Goal: Task Accomplishment & Management: Complete application form

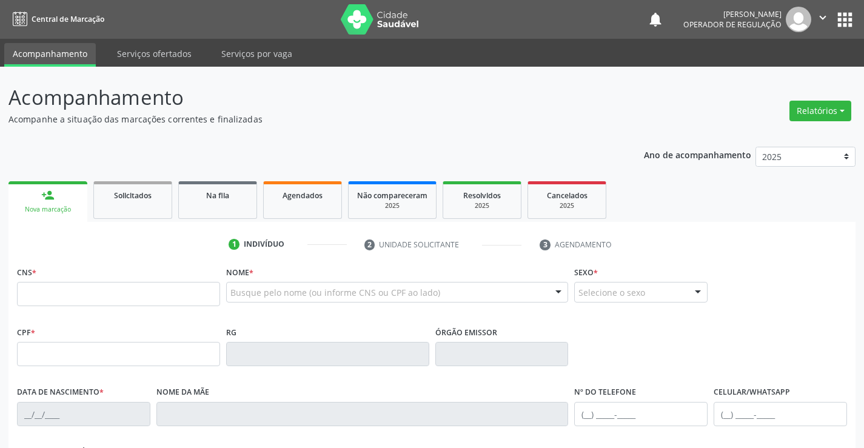
click at [65, 293] on input "text" at bounding box center [118, 294] width 203 height 24
type input "702 8061 4212 4663"
type input "[DATE]"
type input "[PHONE_NUMBER]"
type input "S/N"
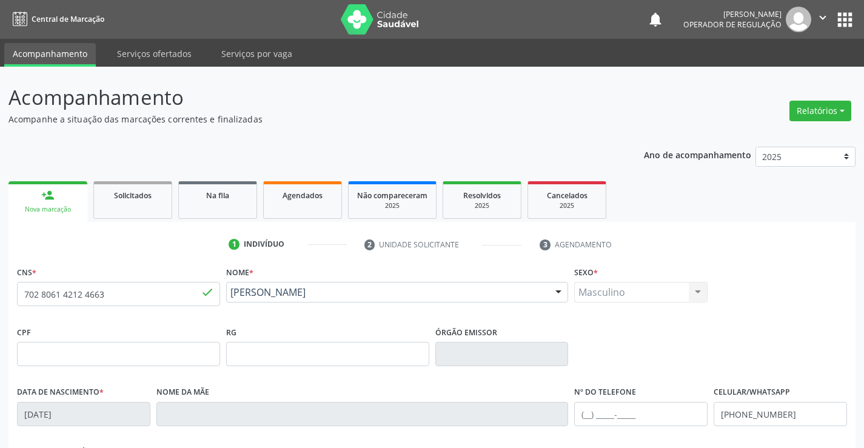
click at [212, 161] on div "Ano de acompanhamento 2025 2024 2023 person_add Nova marcação Solicitados Na fi…" at bounding box center [431, 393] width 847 height 511
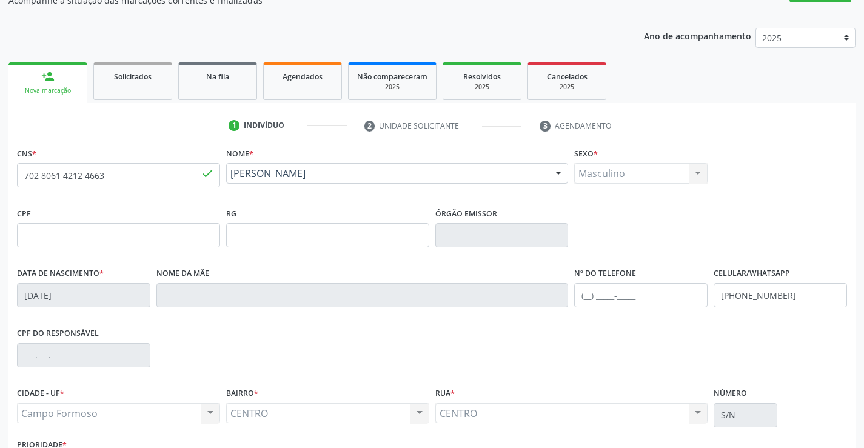
scroll to position [209, 0]
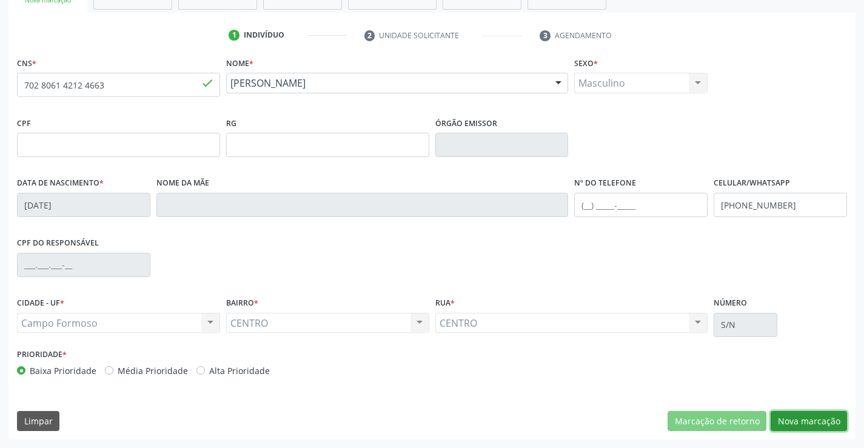
click at [803, 417] on button "Nova marcação" at bounding box center [809, 421] width 76 height 21
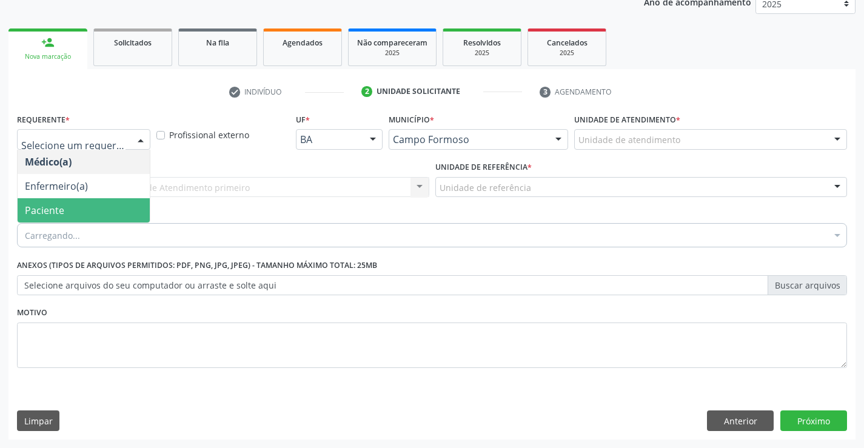
click at [46, 207] on span "Paciente" at bounding box center [44, 210] width 39 height 13
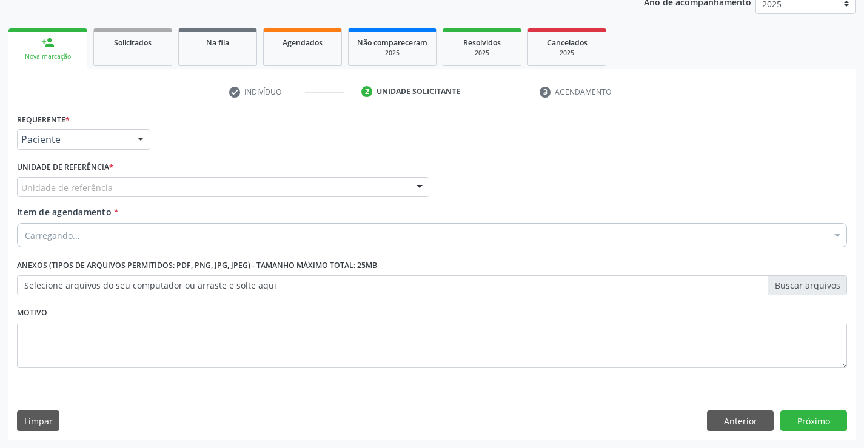
click at [226, 189] on div "Unidade de referência" at bounding box center [223, 187] width 412 height 21
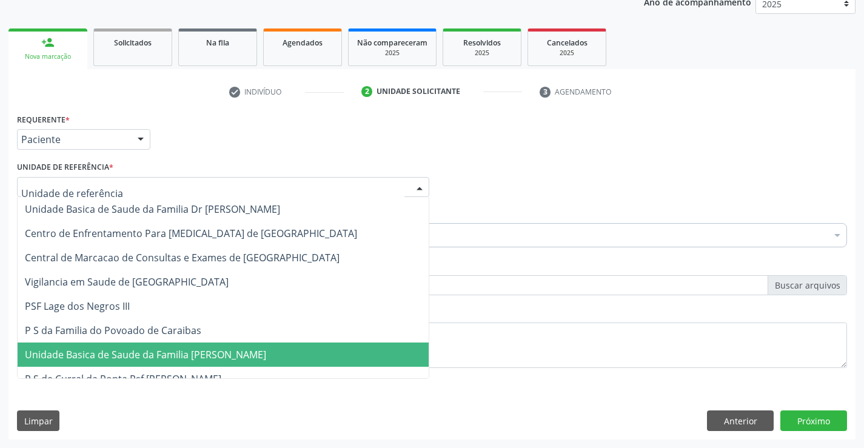
click at [179, 356] on span "Unidade Basica de Saude da Familia [PERSON_NAME]" at bounding box center [145, 354] width 241 height 13
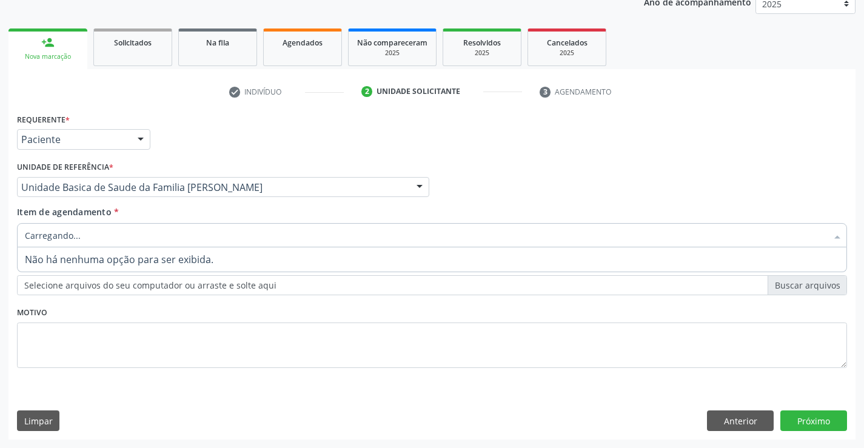
click at [173, 233] on div at bounding box center [432, 235] width 830 height 24
type input "DE"
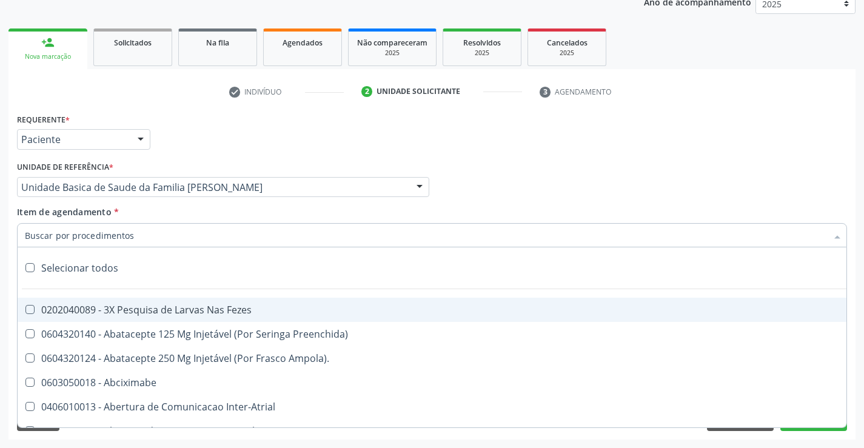
click at [173, 233] on div at bounding box center [432, 235] width 830 height 24
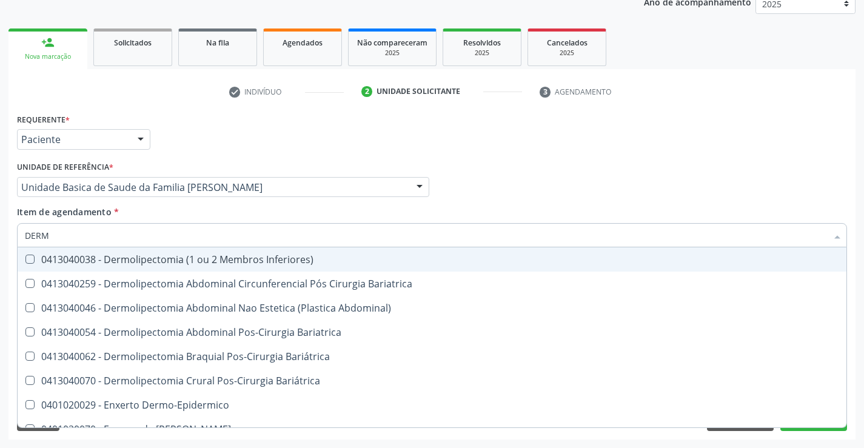
type input "DERMA"
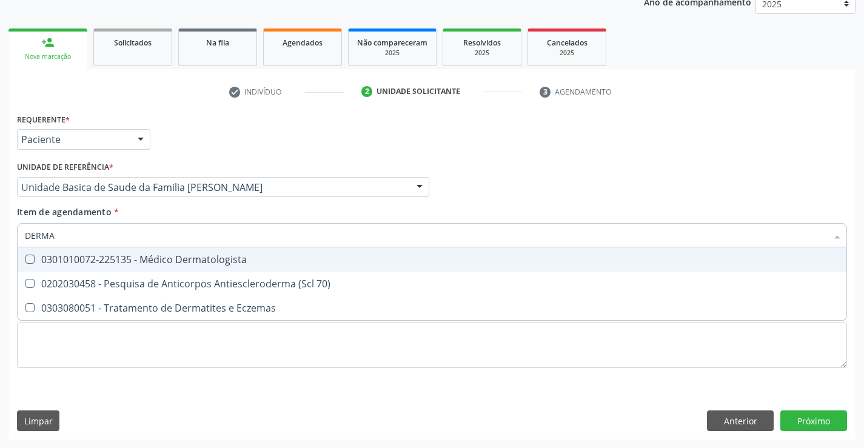
click at [170, 258] on div "0301010072-225135 - Médico Dermatologista" at bounding box center [432, 260] width 814 height 10
checkbox Dermatologista "true"
click at [219, 145] on div "Requerente * Paciente Médico(a) Enfermeiro(a) Paciente Nenhum resultado encontr…" at bounding box center [432, 133] width 836 height 47
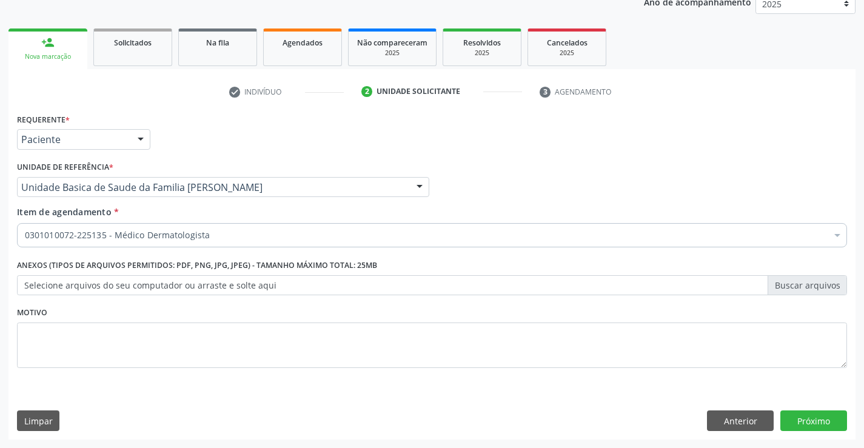
click at [109, 244] on div "0301010072-225135 - Médico Dermatologista" at bounding box center [432, 235] width 830 height 24
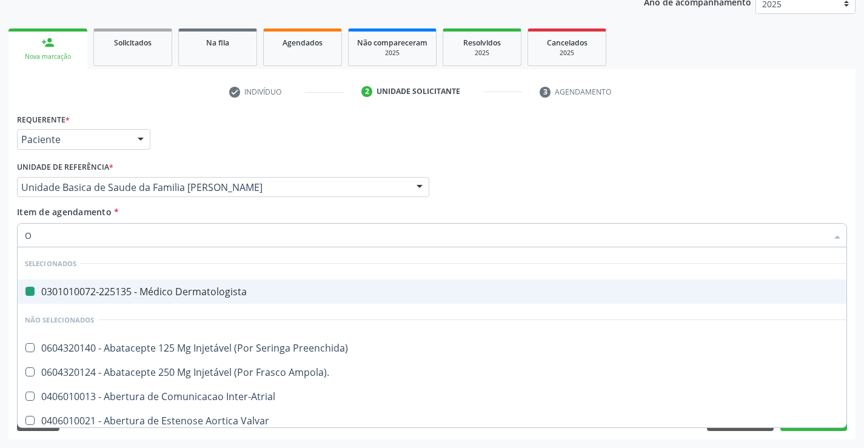
type input "OM"
checkbox Dermatologista "false"
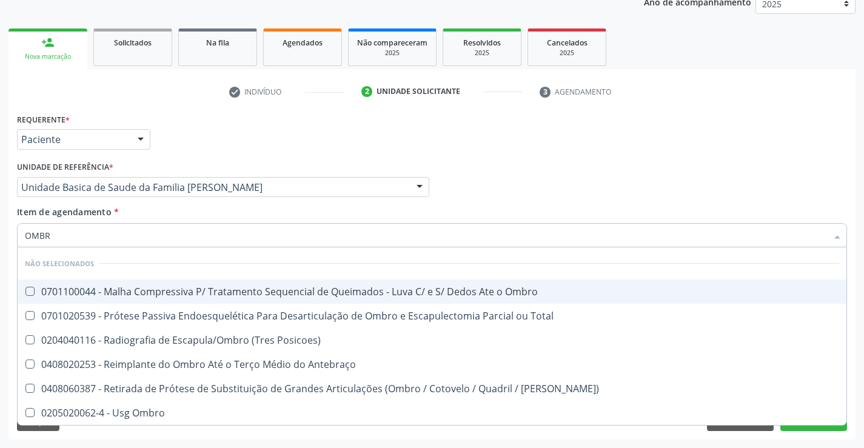
type input "OMBRO"
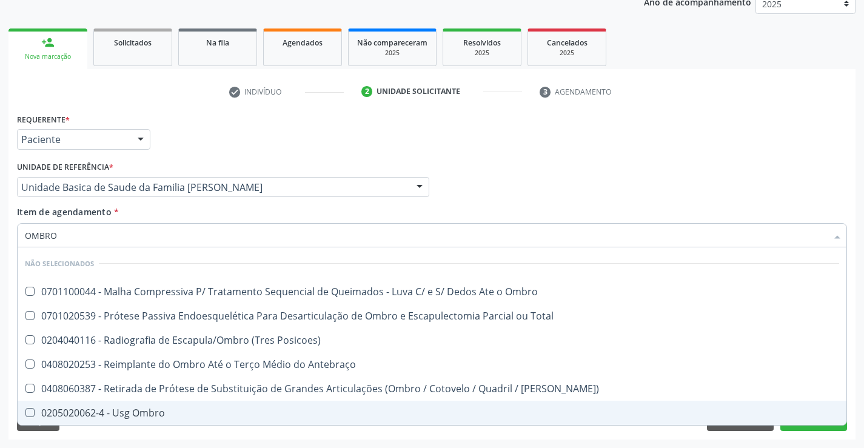
click at [107, 416] on div "0205020062-4 - Usg Ombro" at bounding box center [432, 413] width 814 height 10
checkbox Ombro "true"
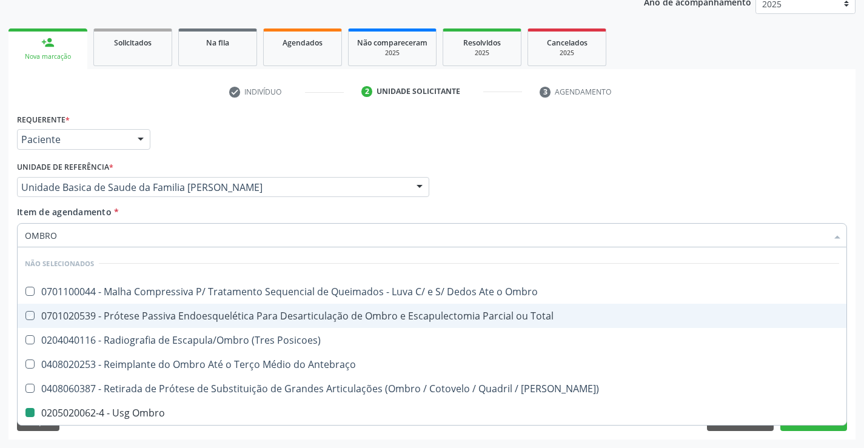
click at [749, 162] on div "Médico Solicitante Por favor, selecione a Unidade de Atendimento primeiro Nenhu…" at bounding box center [432, 181] width 836 height 47
checkbox Ombro "true"
checkbox Ombro "false"
checkbox Total "true"
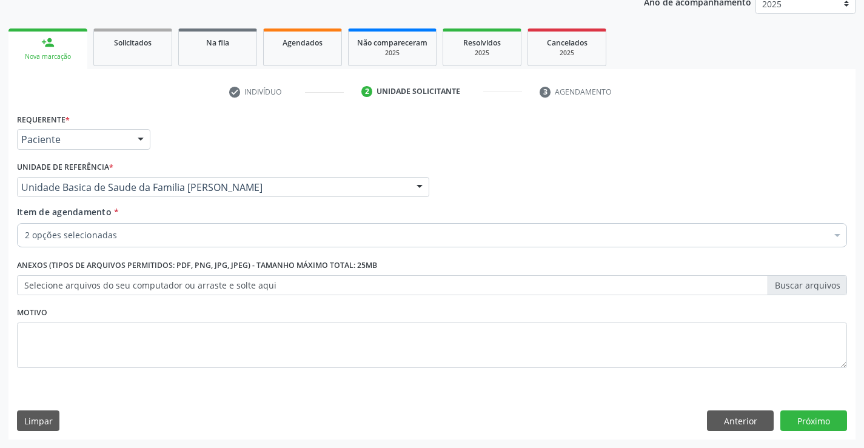
click at [815, 410] on div "Requerente * Paciente Médico(a) Enfermeiro(a) Paciente Nenhum resultado encontr…" at bounding box center [431, 274] width 847 height 329
click at [811, 424] on button "Próximo" at bounding box center [813, 420] width 67 height 21
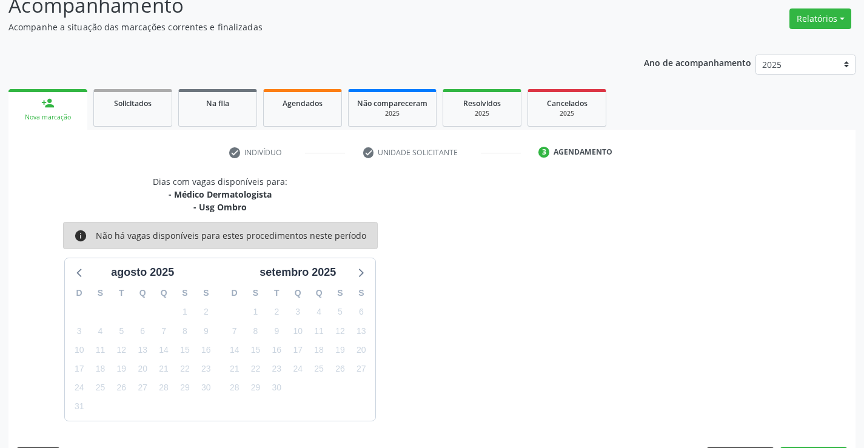
scroll to position [128, 0]
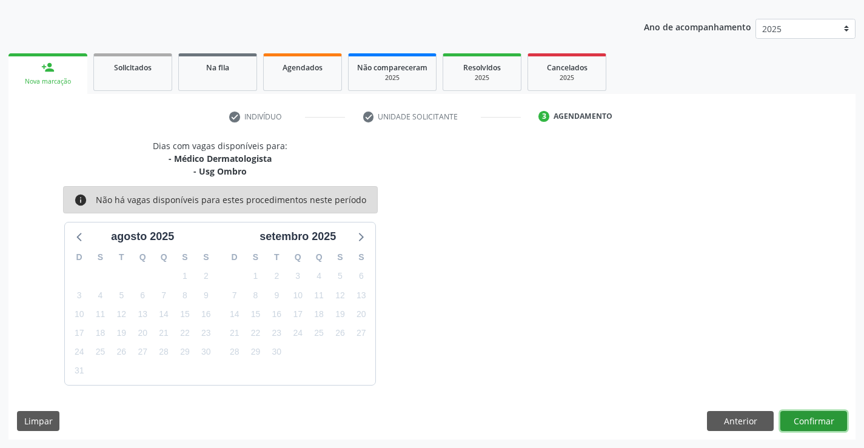
click at [796, 424] on button "Confirmar" at bounding box center [813, 421] width 67 height 21
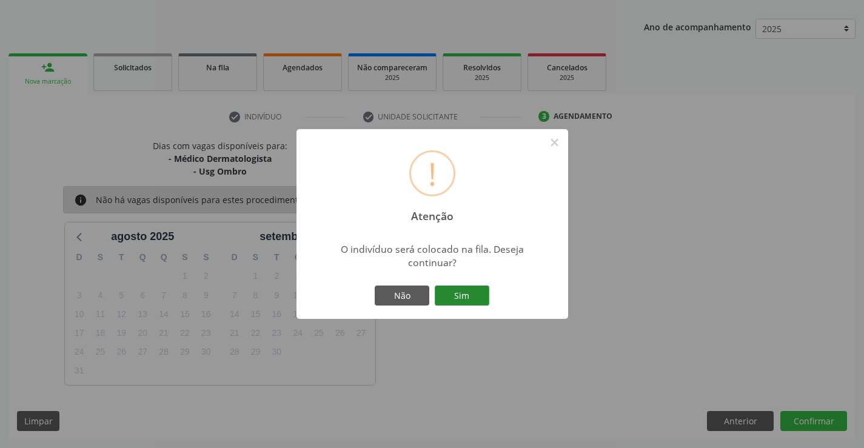
click at [467, 298] on button "Sim" at bounding box center [462, 296] width 55 height 21
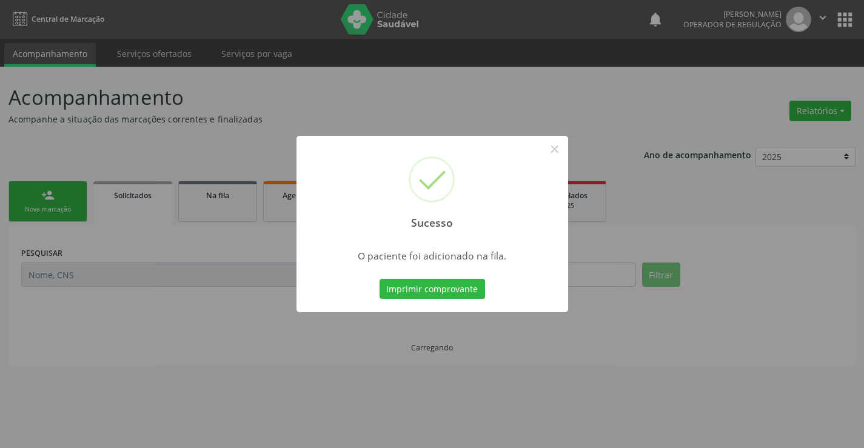
scroll to position [0, 0]
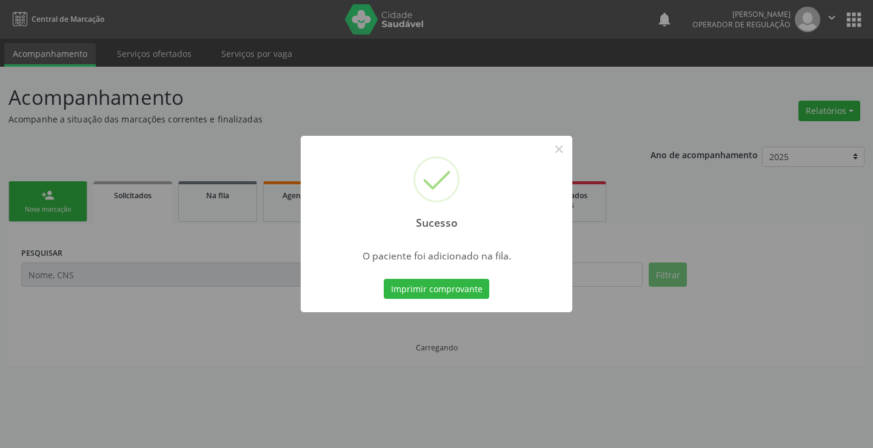
click at [467, 298] on button "Imprimir comprovante" at bounding box center [436, 289] width 105 height 21
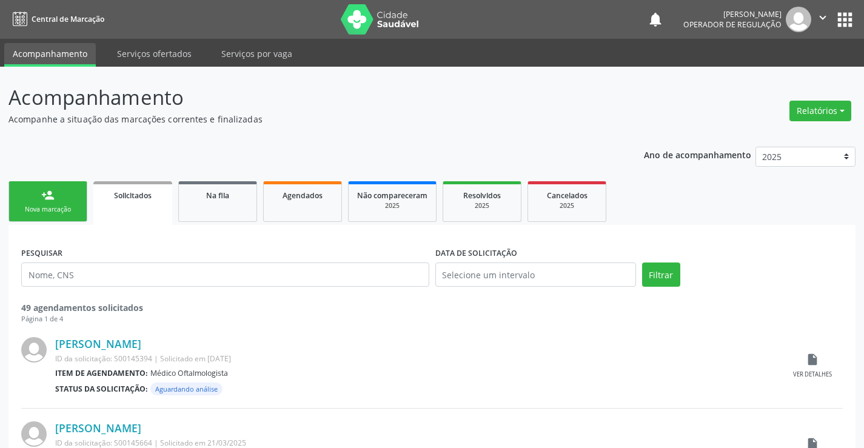
click at [39, 208] on div "Nova marcação" at bounding box center [48, 209] width 61 height 9
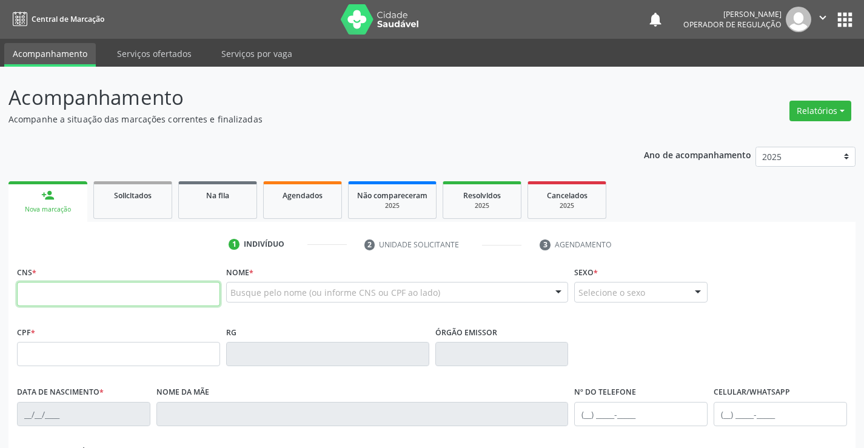
click at [60, 297] on input "text" at bounding box center [118, 294] width 203 height 24
type input "703 2006 3152 5790"
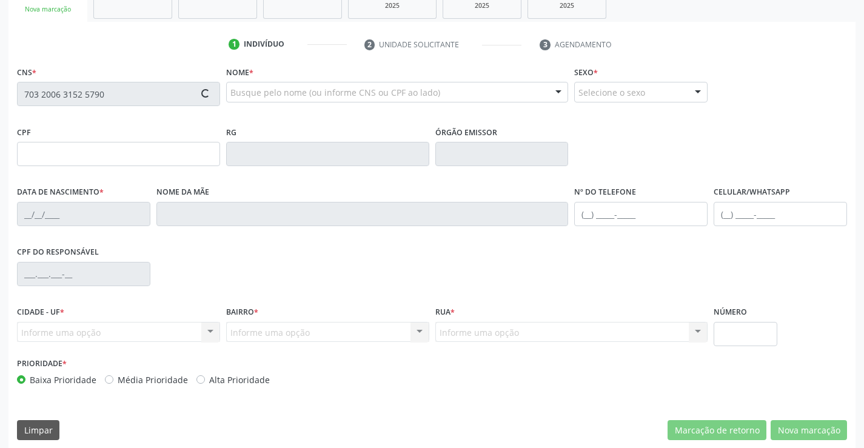
scroll to position [209, 0]
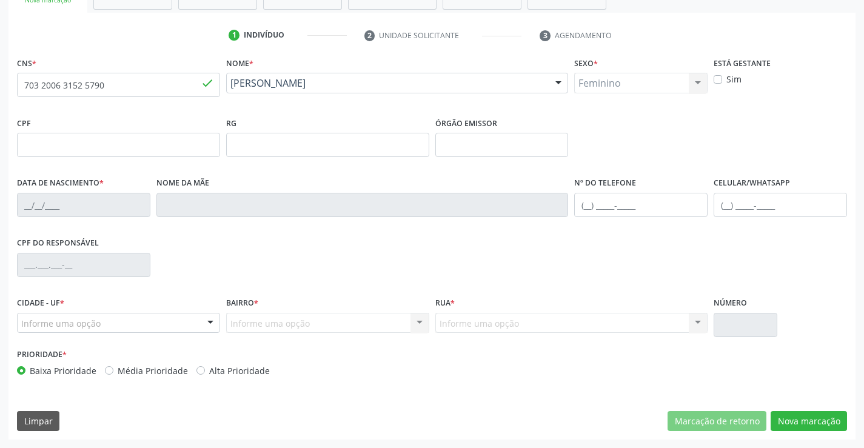
type input "1603317570"
type input "1[DATE]"
type input "[PHONE_NUMBER]"
type input "057.335.185-61"
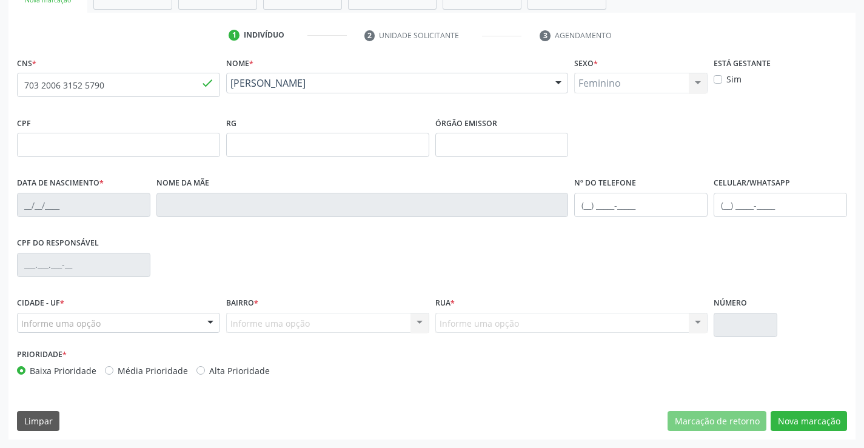
type input "S/N"
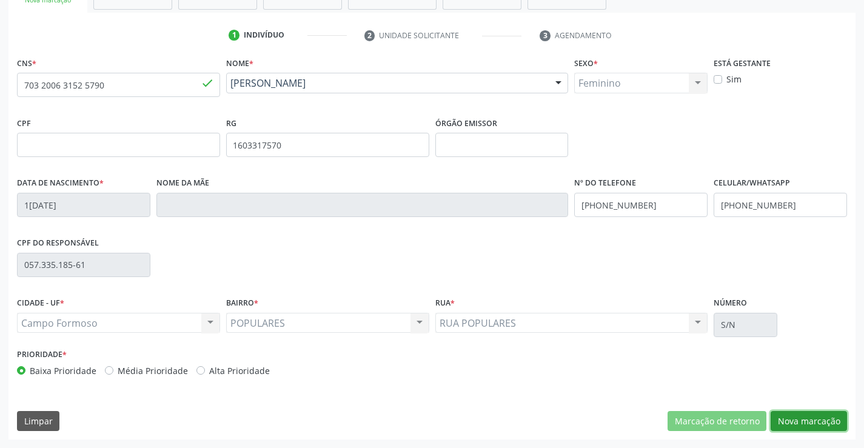
click at [828, 427] on button "Nova marcação" at bounding box center [809, 421] width 76 height 21
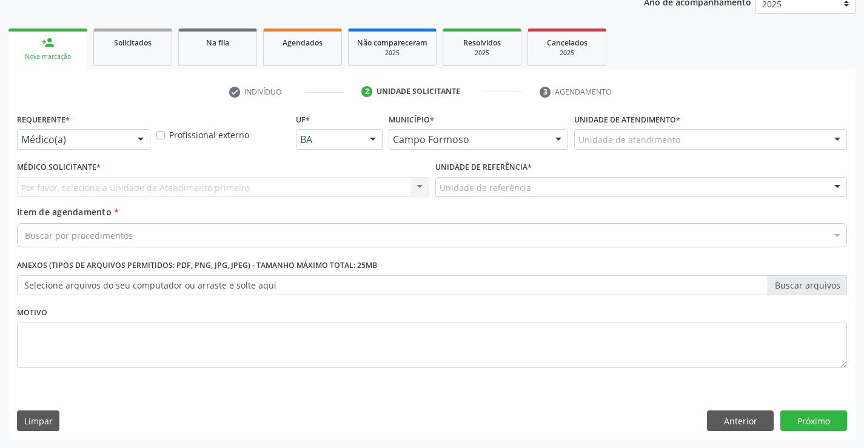
scroll to position [153, 0]
drag, startPoint x: 98, startPoint y: 138, endPoint x: 85, endPoint y: 161, distance: 26.9
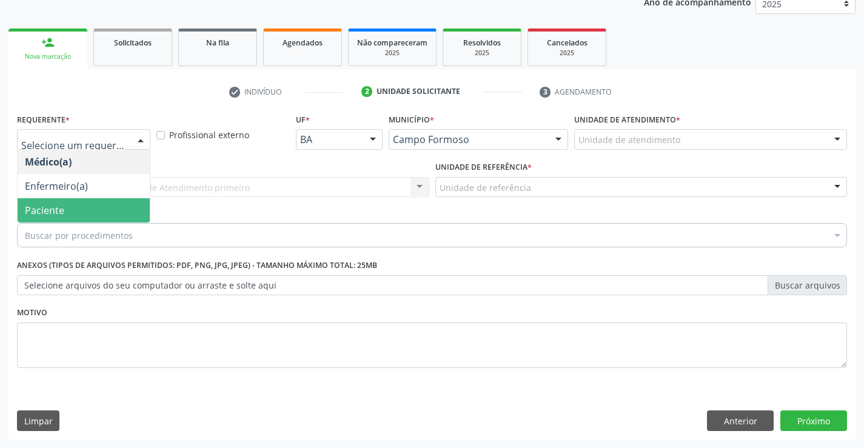
click at [72, 210] on span "Paciente" at bounding box center [84, 210] width 132 height 24
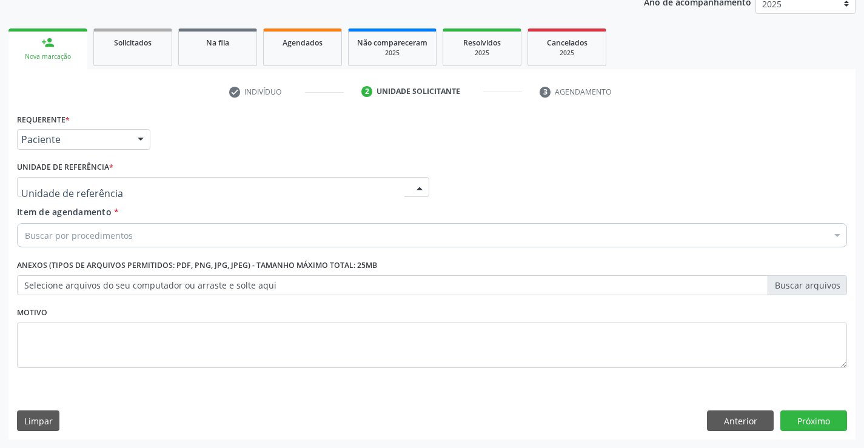
click at [155, 189] on div at bounding box center [223, 187] width 412 height 21
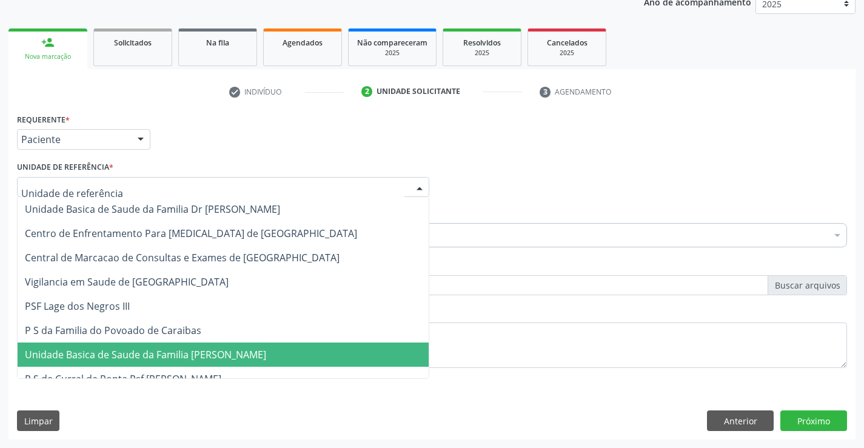
click at [179, 355] on span "Unidade Basica de Saude da Familia [PERSON_NAME]" at bounding box center [145, 354] width 241 height 13
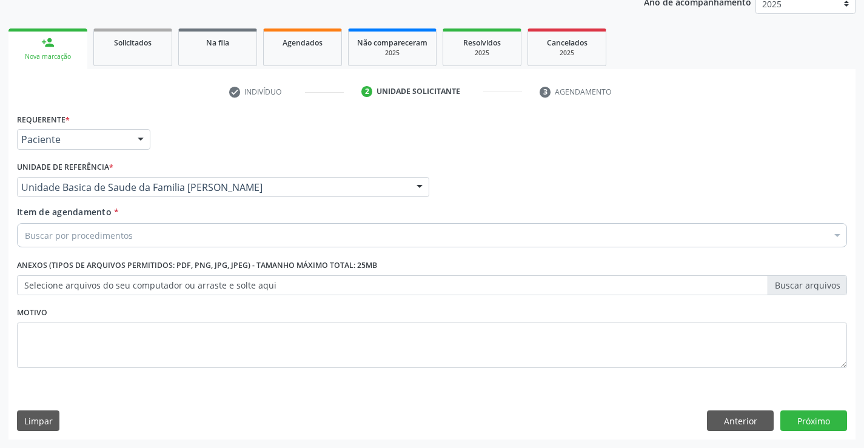
click at [172, 233] on div "Buscar por procedimentos" at bounding box center [432, 235] width 830 height 24
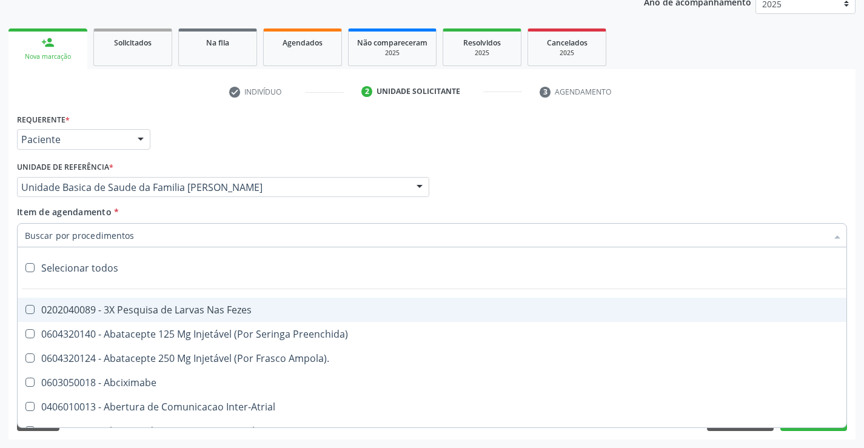
click at [172, 233] on input "Item de agendamento *" at bounding box center [426, 235] width 802 height 24
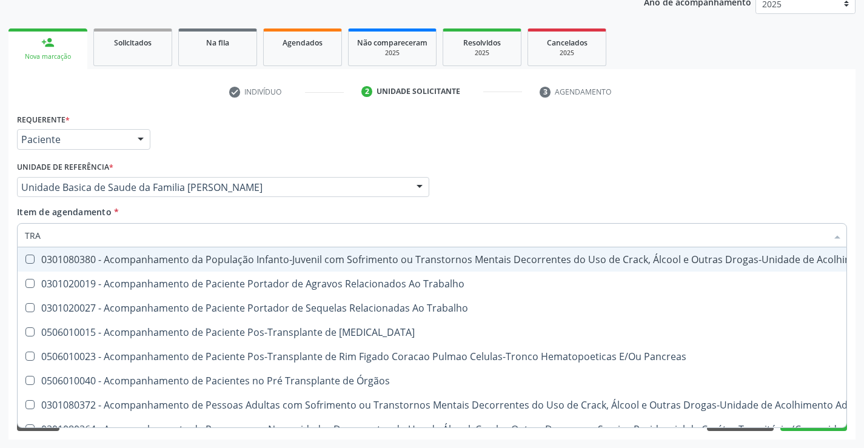
type input "TRANSVA"
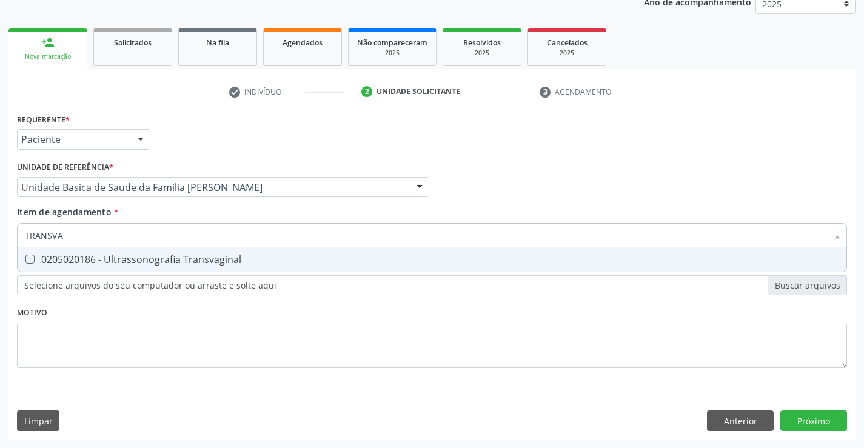
click at [133, 264] on div "0205020186 - Ultrassonografia Transvaginal" at bounding box center [432, 260] width 814 height 10
checkbox Transvaginal "true"
click at [316, 127] on div "Requerente * Paciente Médico(a) Enfermeiro(a) Paciente Nenhum resultado encontr…" at bounding box center [432, 133] width 836 height 47
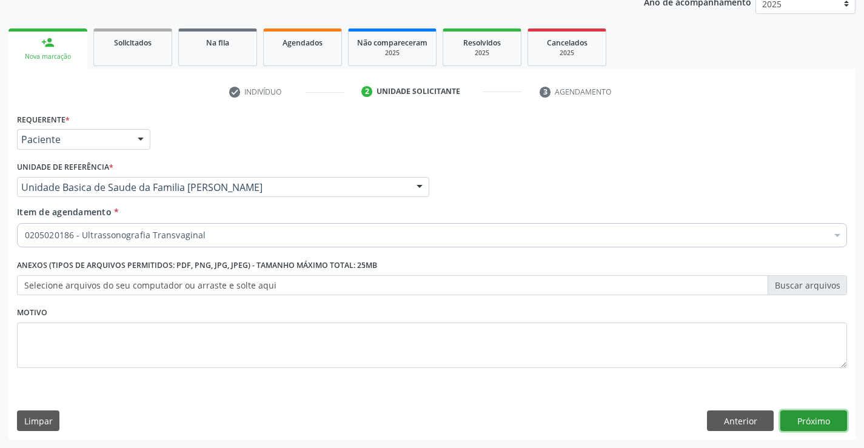
click at [821, 422] on button "Próximo" at bounding box center [813, 420] width 67 height 21
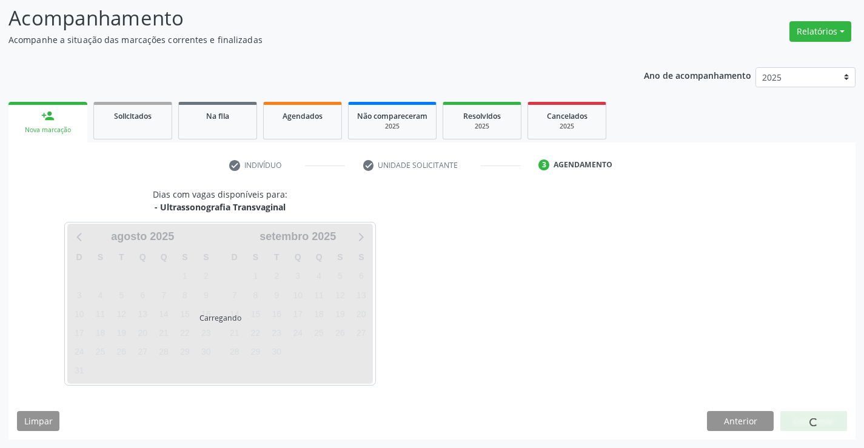
scroll to position [79, 0]
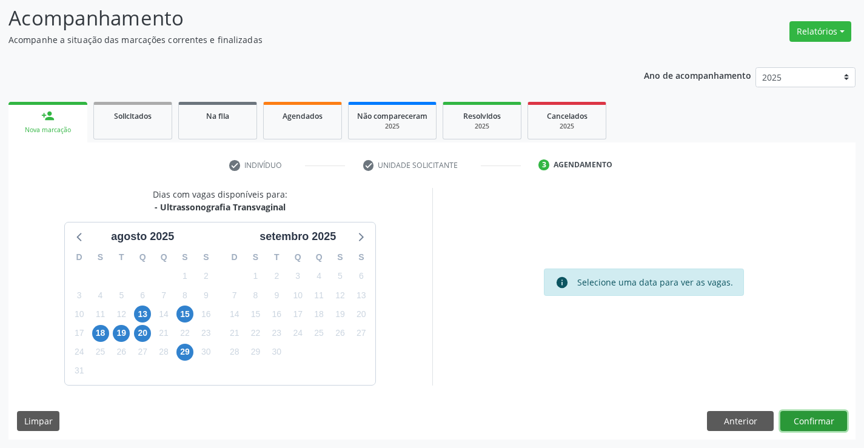
click at [805, 420] on button "Confirmar" at bounding box center [813, 421] width 67 height 21
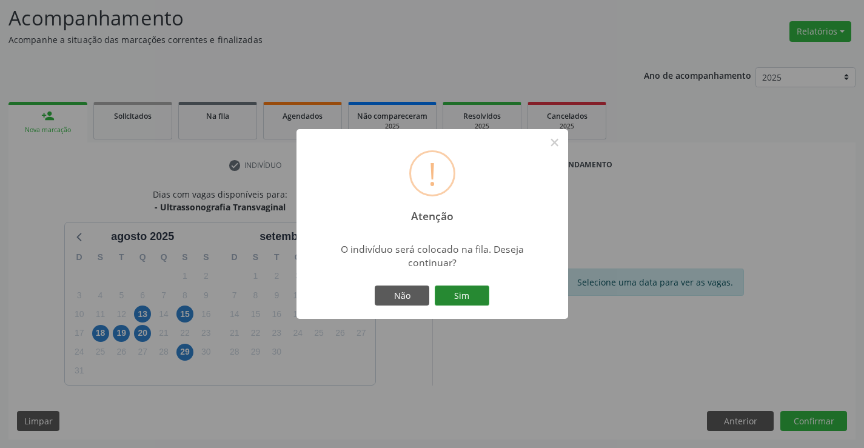
click at [462, 299] on button "Sim" at bounding box center [462, 296] width 55 height 21
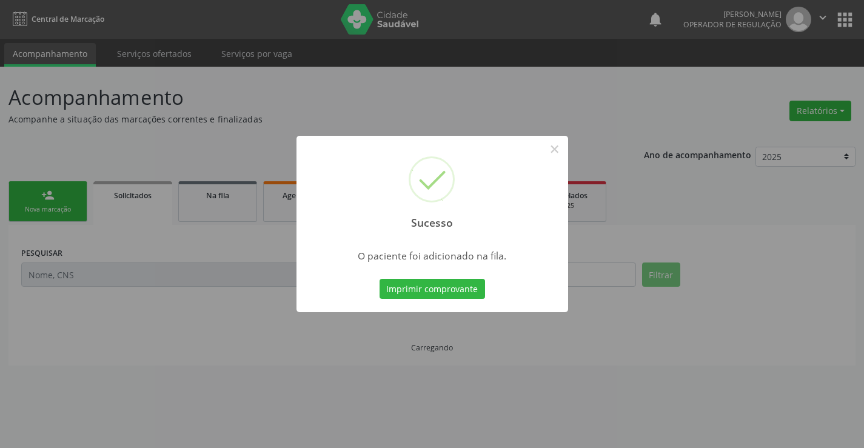
scroll to position [0, 0]
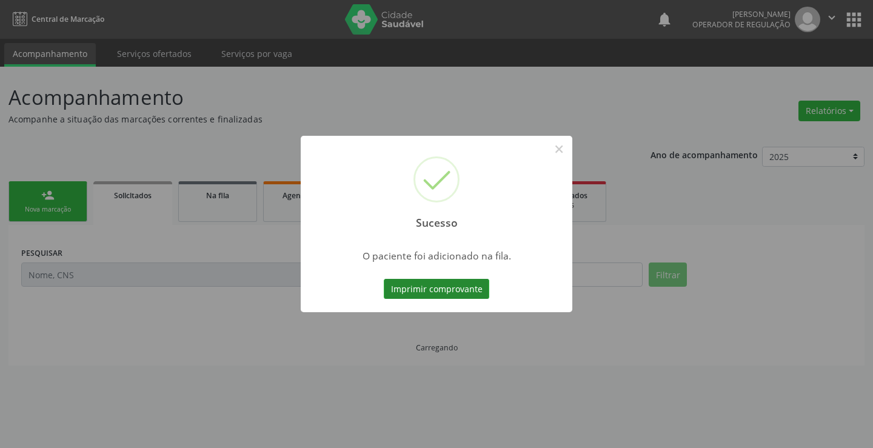
click at [467, 293] on button "Imprimir comprovante" at bounding box center [436, 289] width 105 height 21
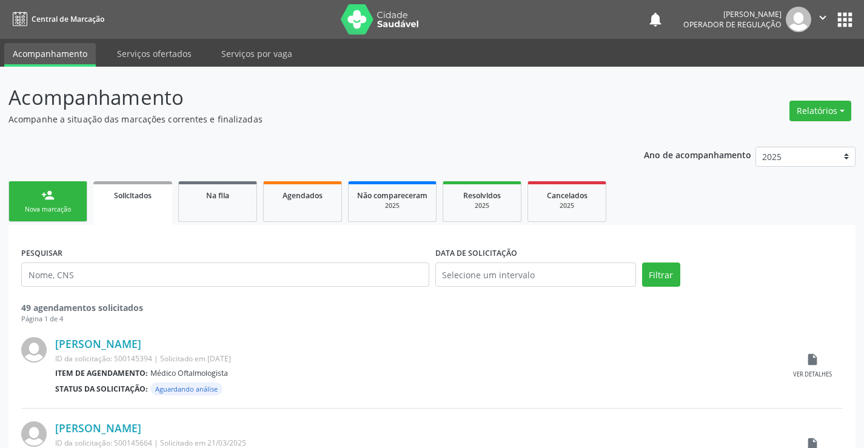
click at [61, 205] on div "Nova marcação" at bounding box center [48, 209] width 61 height 9
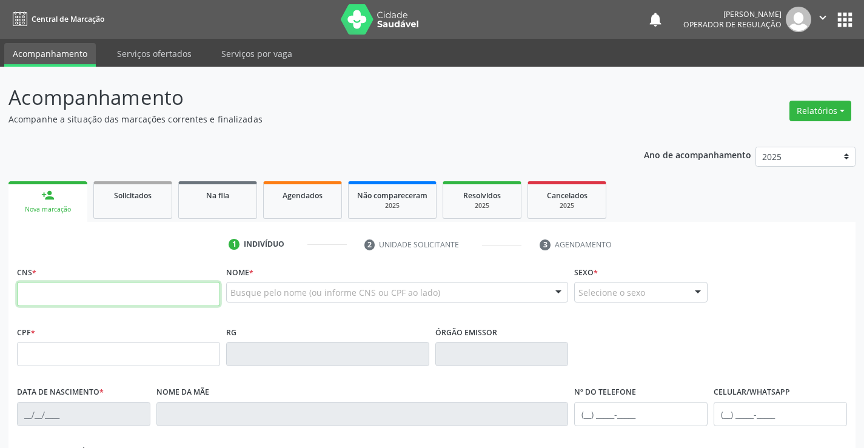
click at [58, 291] on input "text" at bounding box center [118, 294] width 203 height 24
type input "700 6094 7103 0969"
type input "[DATE]"
type input "[PHONE_NUMBER]"
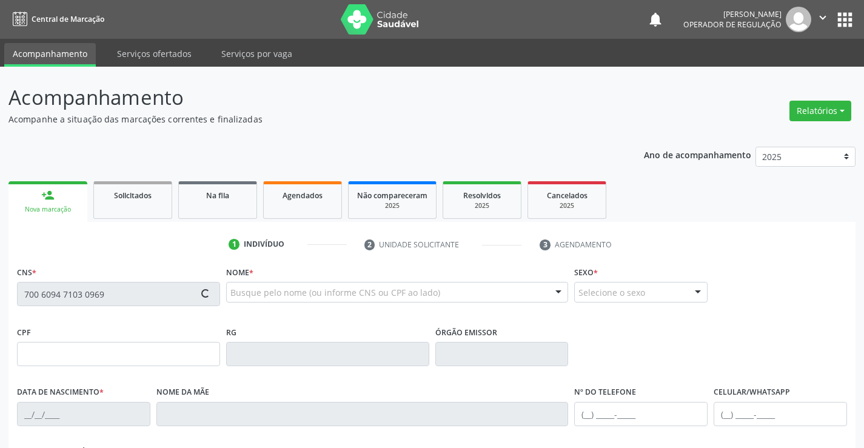
type input "S/N"
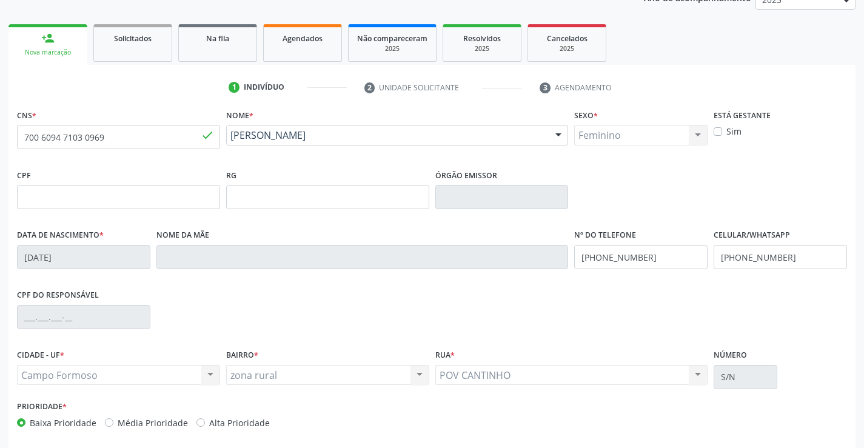
scroll to position [209, 0]
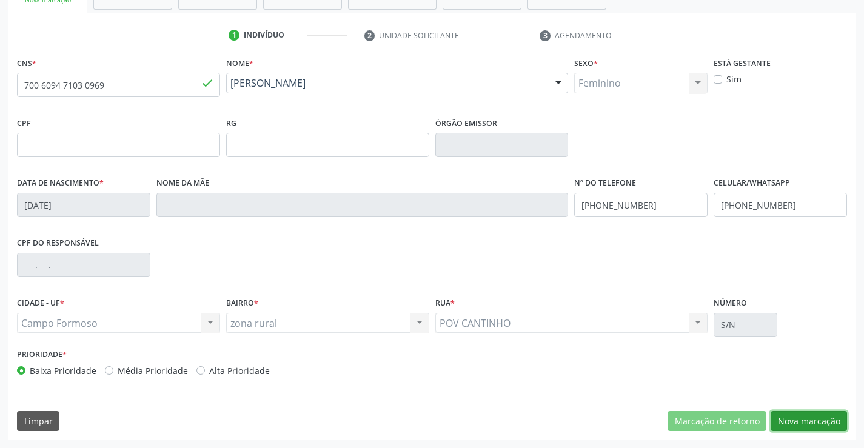
click at [798, 418] on button "Nova marcação" at bounding box center [809, 421] width 76 height 21
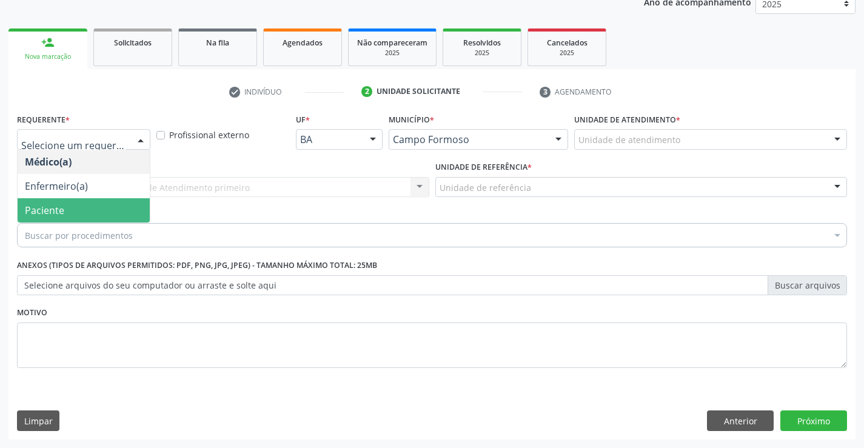
click at [43, 212] on span "Paciente" at bounding box center [44, 210] width 39 height 13
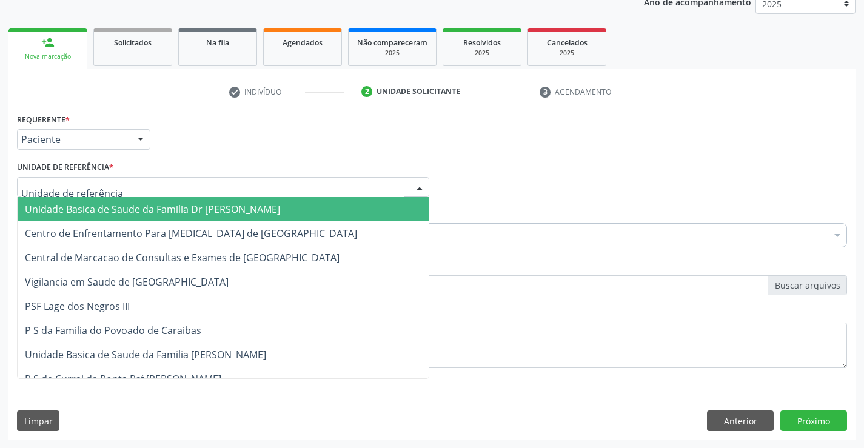
click at [179, 187] on div at bounding box center [223, 187] width 412 height 21
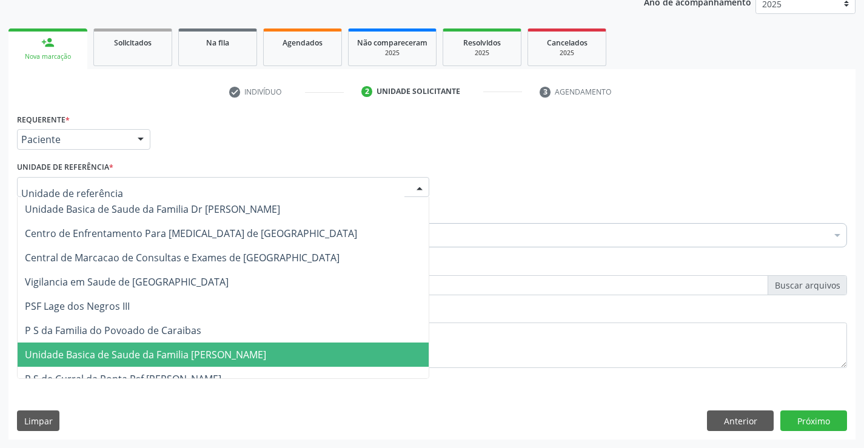
click at [183, 347] on span "Unidade Basica de Saude da Familia [PERSON_NAME]" at bounding box center [223, 355] width 411 height 24
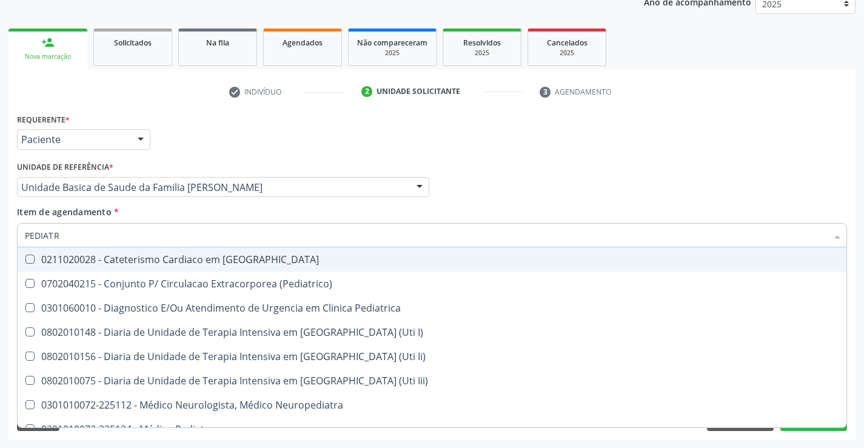
type input "PEDIATRA"
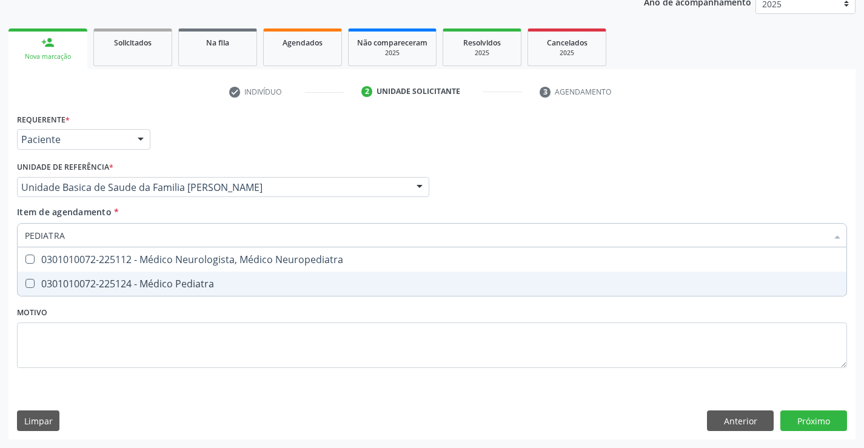
click at [121, 289] on div "0301010072-225124 - Médico Pediatra" at bounding box center [432, 284] width 814 height 10
checkbox Pediatra "true"
click at [804, 428] on button "Próximo" at bounding box center [813, 420] width 67 height 21
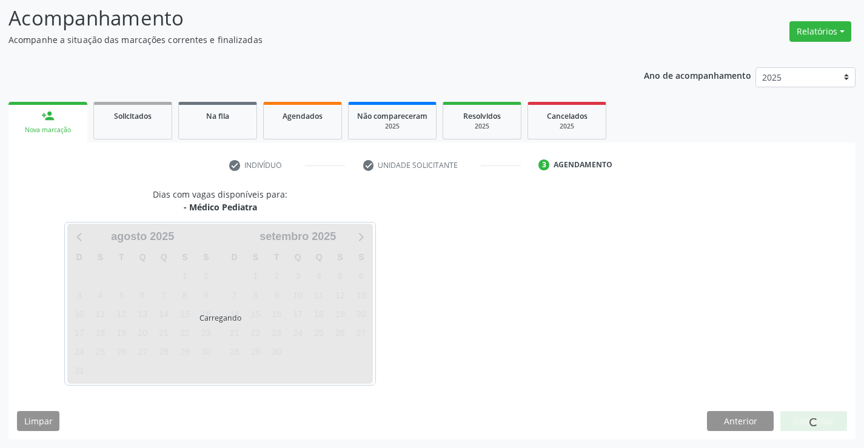
scroll to position [79, 0]
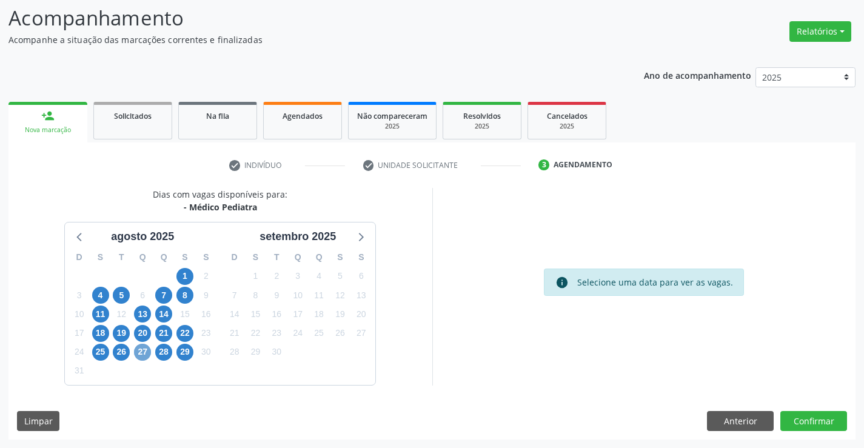
click at [144, 353] on span "27" at bounding box center [142, 352] width 17 height 17
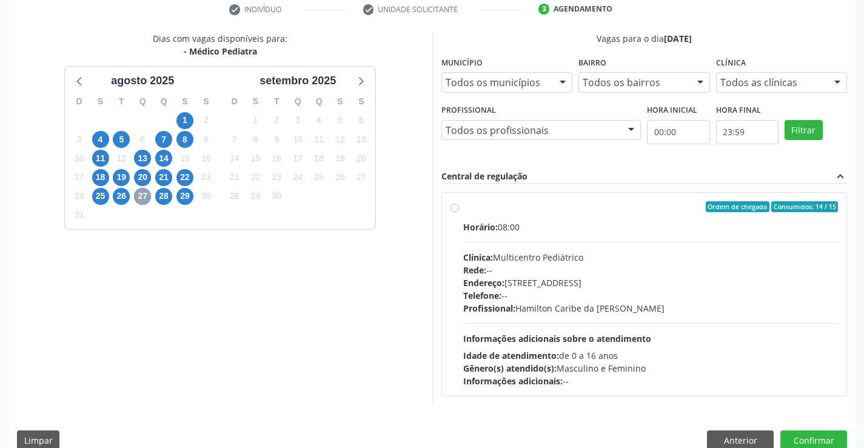
scroll to position [255, 0]
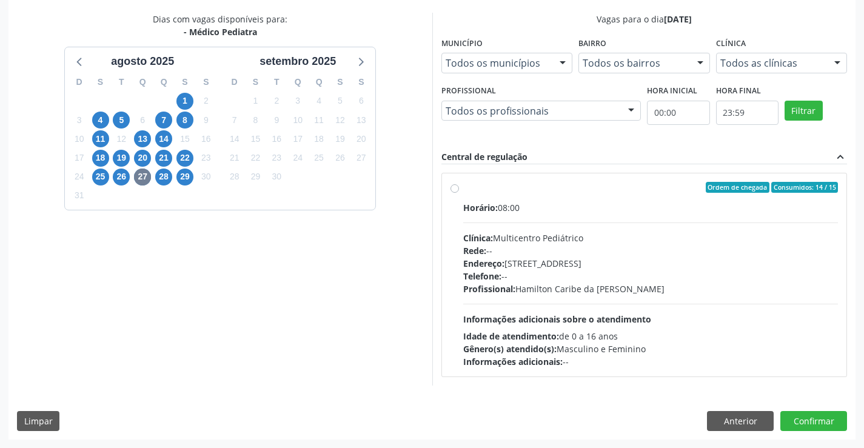
click at [597, 275] on div "Telefone: --" at bounding box center [650, 276] width 375 height 13
click at [459, 193] on input "Ordem de chegada Consumidos: 14 / 15 Horário: 08:00 Clínica: Multicentro Pediát…" at bounding box center [454, 187] width 8 height 11
radio input "true"
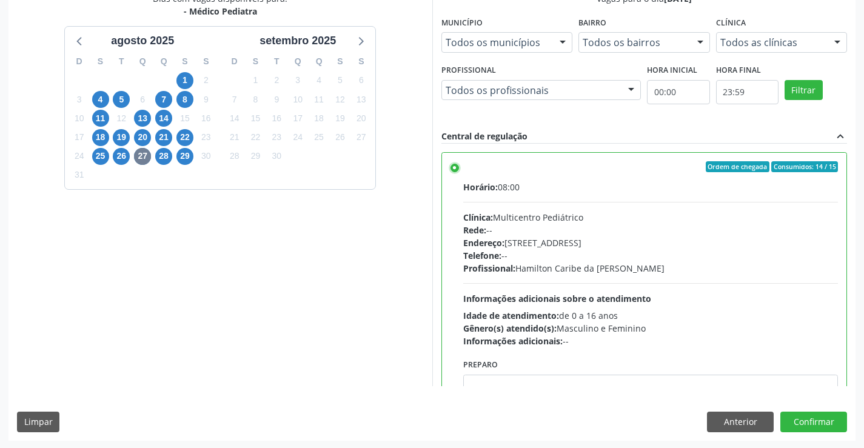
scroll to position [276, 0]
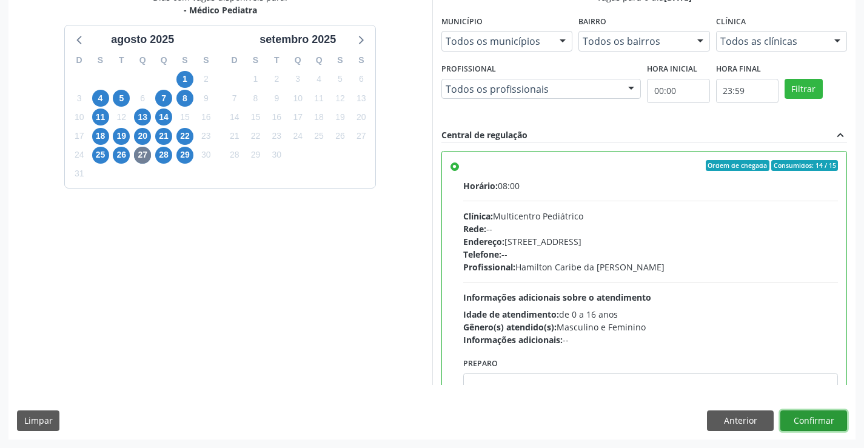
click at [812, 419] on button "Confirmar" at bounding box center [813, 420] width 67 height 21
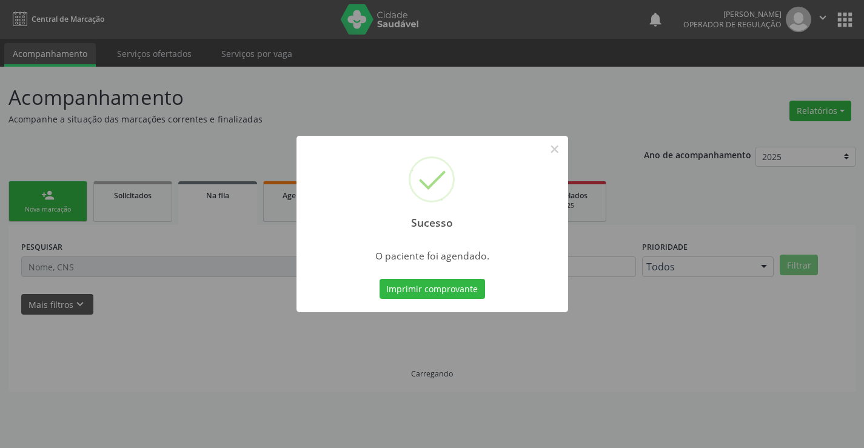
scroll to position [0, 0]
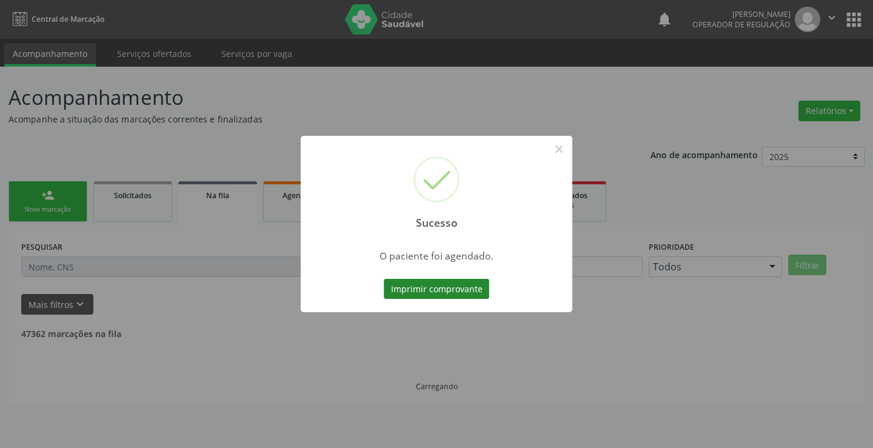
click at [443, 288] on button "Imprimir comprovante" at bounding box center [436, 289] width 105 height 21
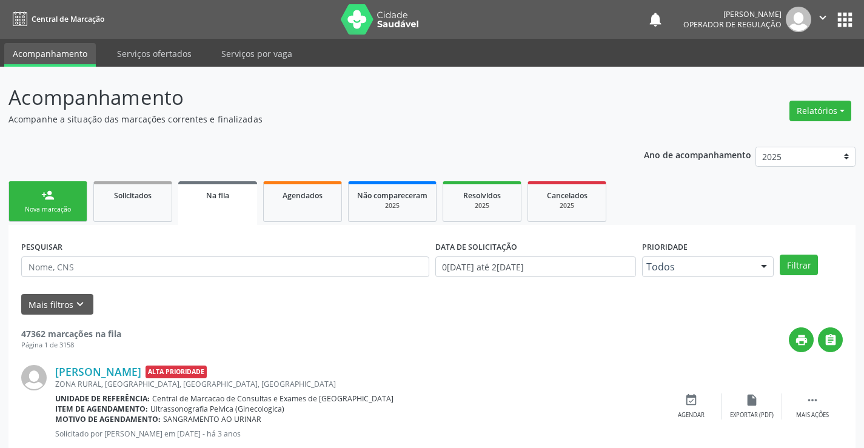
click at [44, 207] on div "Nova marcação" at bounding box center [48, 209] width 61 height 9
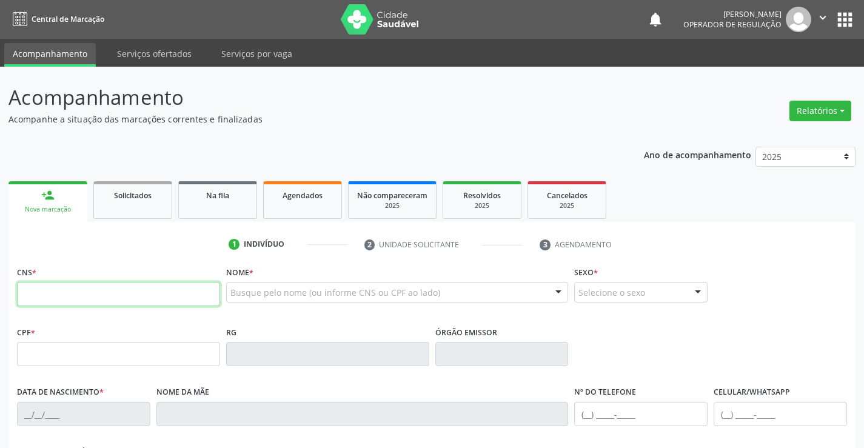
click at [64, 296] on input "text" at bounding box center [118, 294] width 203 height 24
type input "708 5015 0782 0580"
type input "30567713735"
type input "[DATE]"
type input "[PHONE_NUMBER]"
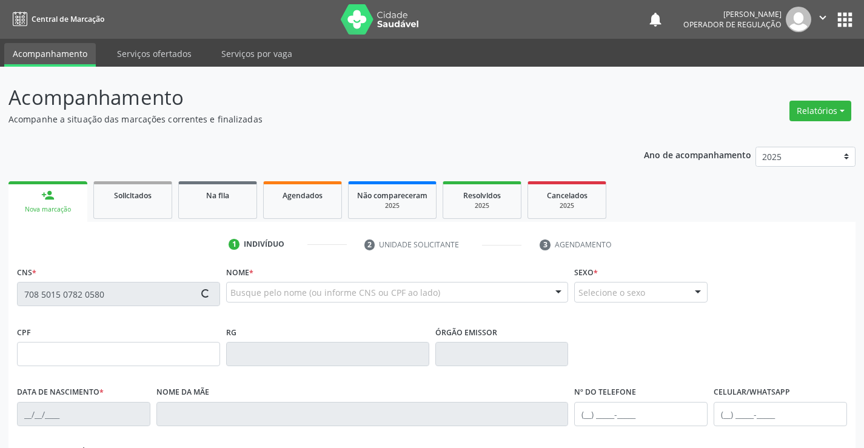
type input "[PHONE_NUMBER]"
type input "087.723.775-18"
type input "S/N"
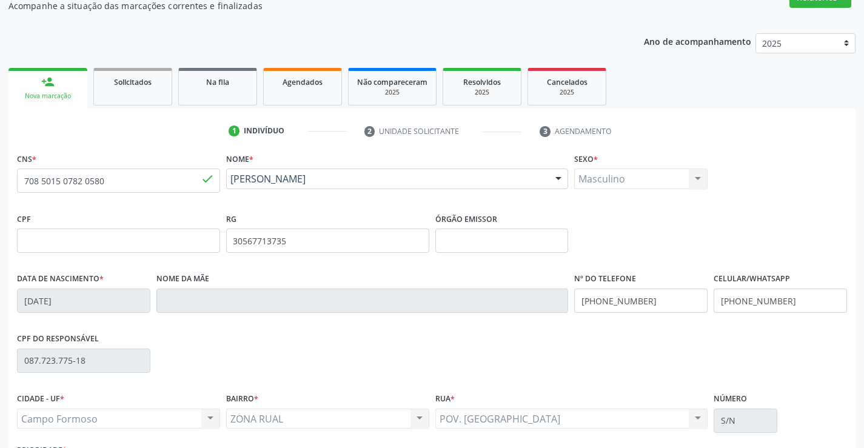
scroll to position [209, 0]
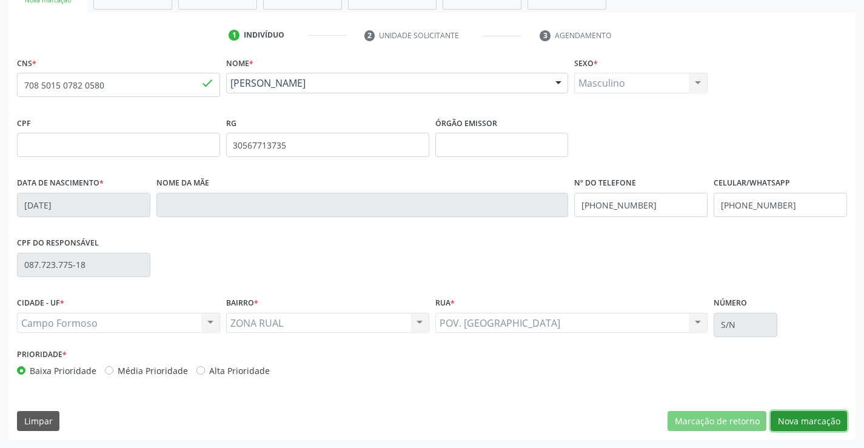
click at [794, 422] on button "Nova marcação" at bounding box center [809, 421] width 76 height 21
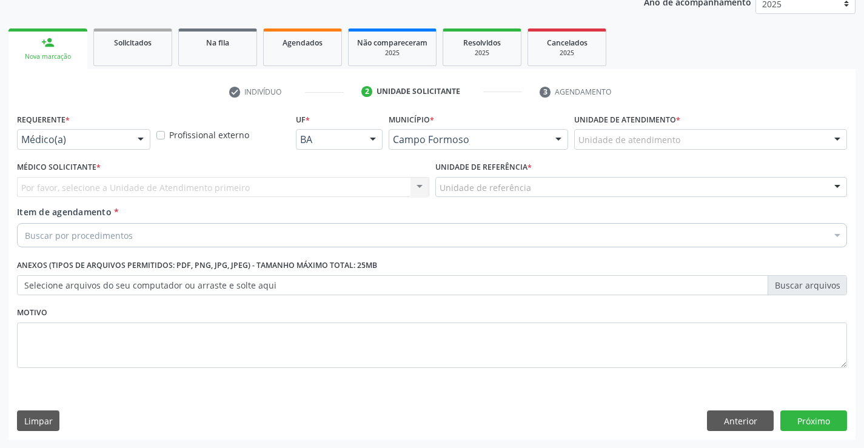
scroll to position [153, 0]
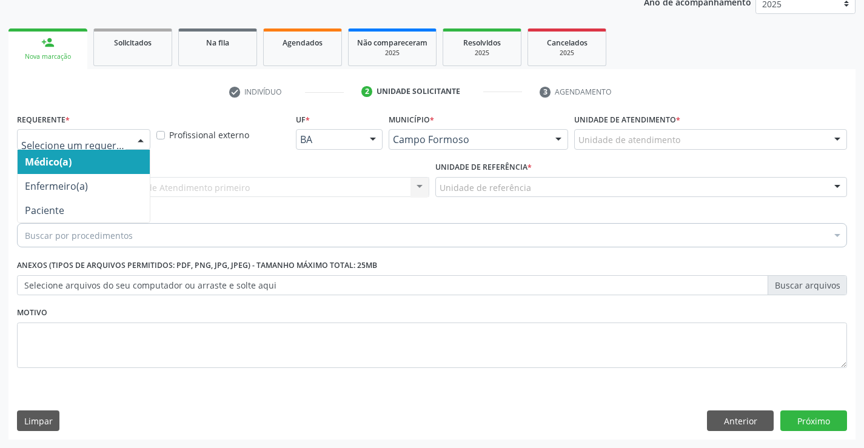
click at [141, 139] on div at bounding box center [141, 140] width 18 height 21
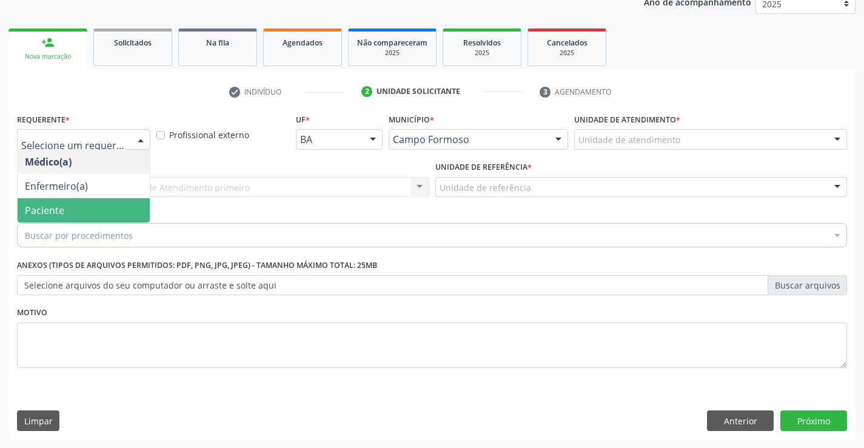
click at [78, 205] on span "Paciente" at bounding box center [84, 210] width 132 height 24
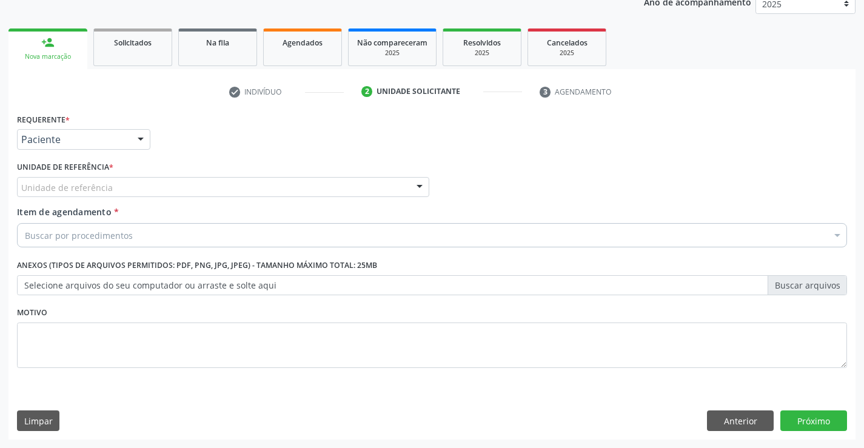
click at [122, 183] on div "Unidade de referência" at bounding box center [223, 187] width 412 height 21
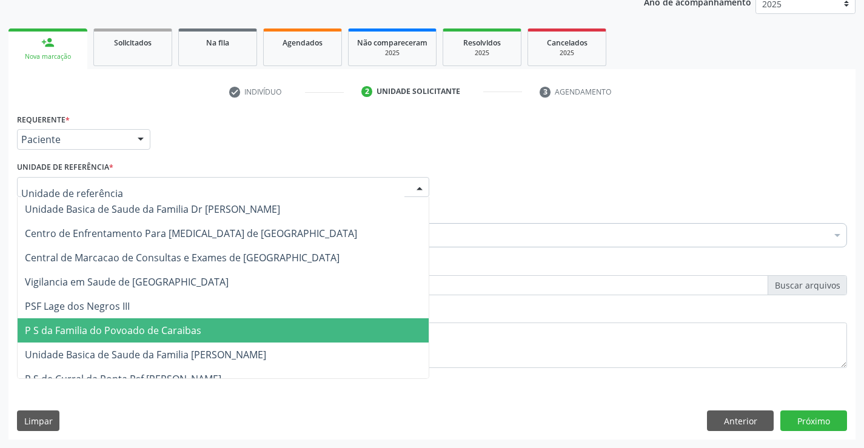
click at [116, 332] on span "P S da Familia do Povoado de Caraibas" at bounding box center [113, 330] width 176 height 13
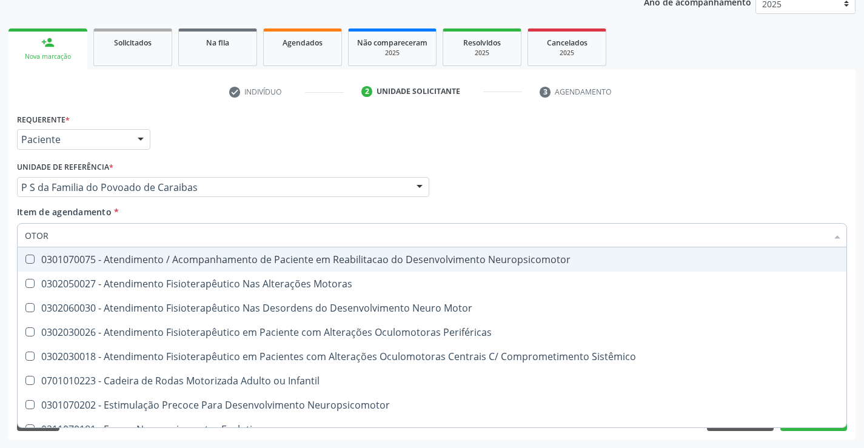
type input "OTORR"
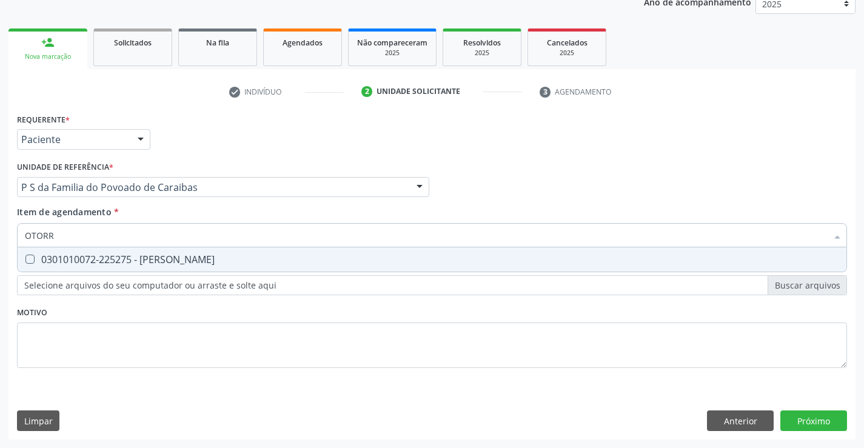
click at [118, 263] on div "0301010072-225275 - [PERSON_NAME]" at bounding box center [432, 260] width 814 height 10
checkbox Otorrinolaringologista "true"
click at [798, 418] on div "Requerente * Paciente Médico(a) Enfermeiro(a) Paciente Nenhum resultado encontr…" at bounding box center [431, 274] width 847 height 329
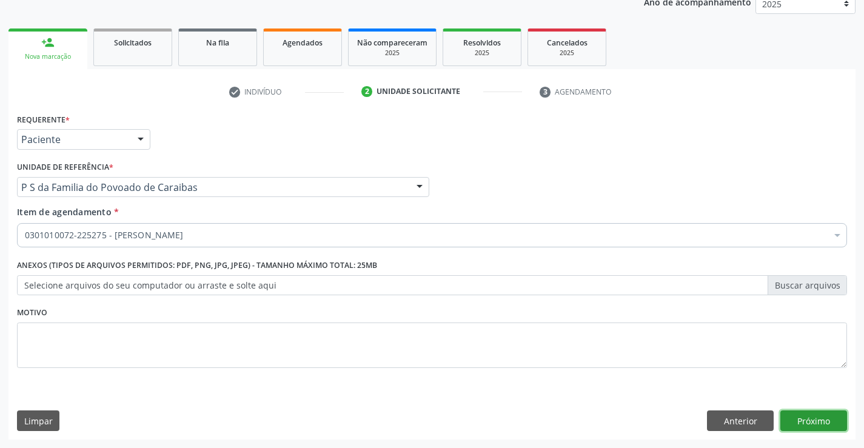
click at [798, 418] on button "Próximo" at bounding box center [813, 420] width 67 height 21
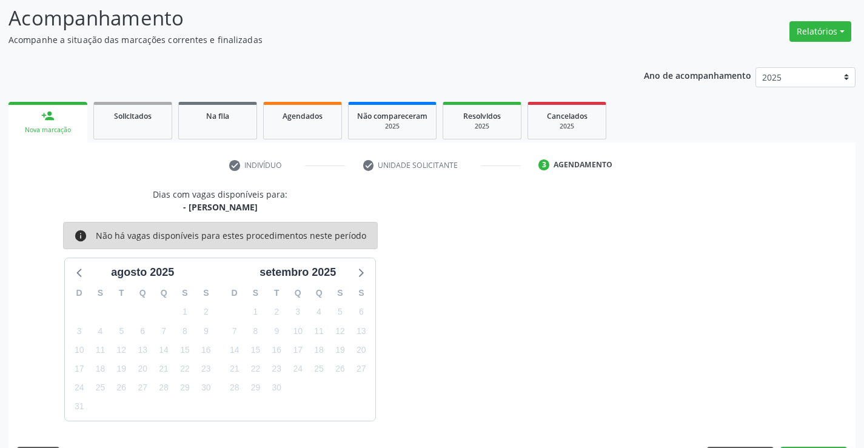
scroll to position [115, 0]
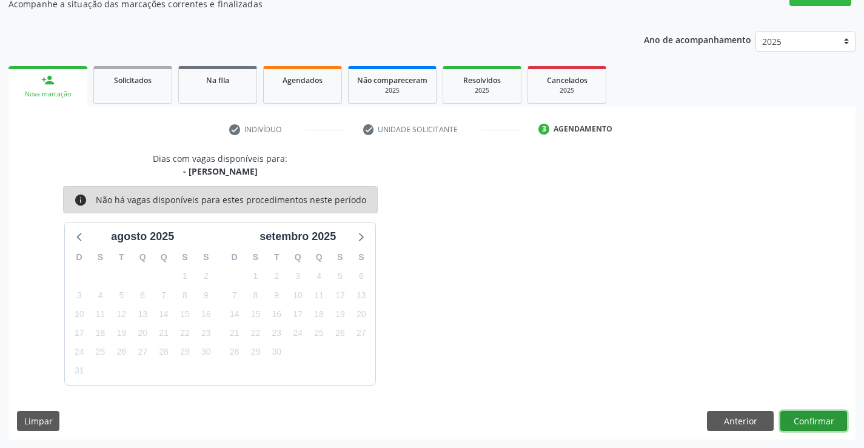
click at [801, 422] on button "Confirmar" at bounding box center [813, 421] width 67 height 21
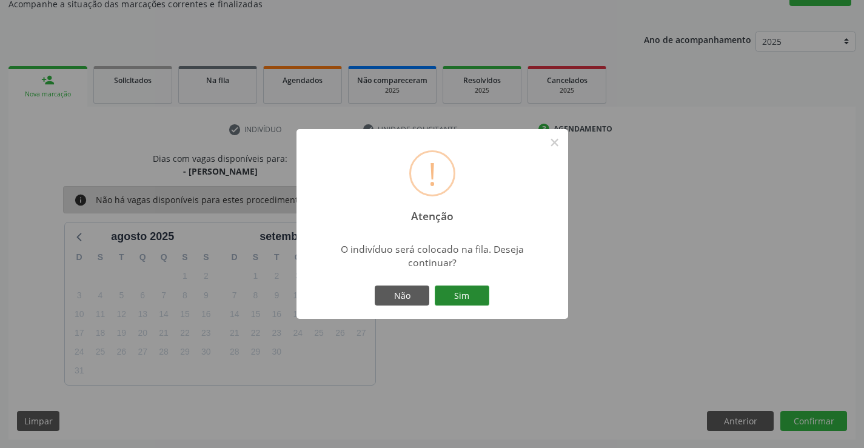
click at [481, 298] on button "Sim" at bounding box center [462, 296] width 55 height 21
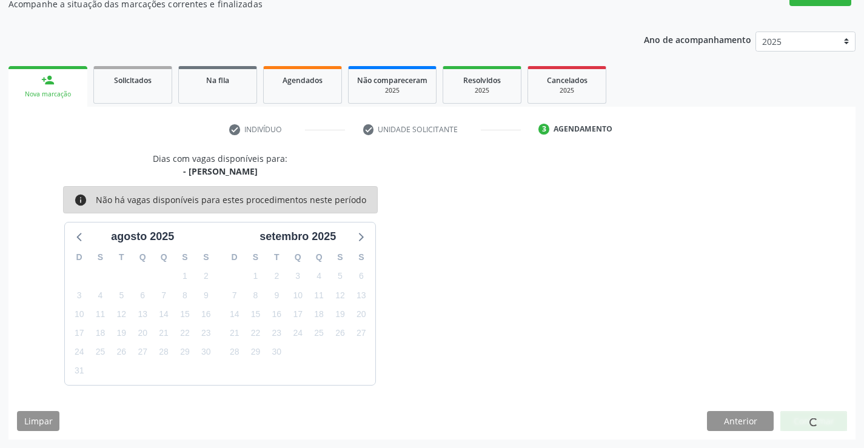
scroll to position [0, 0]
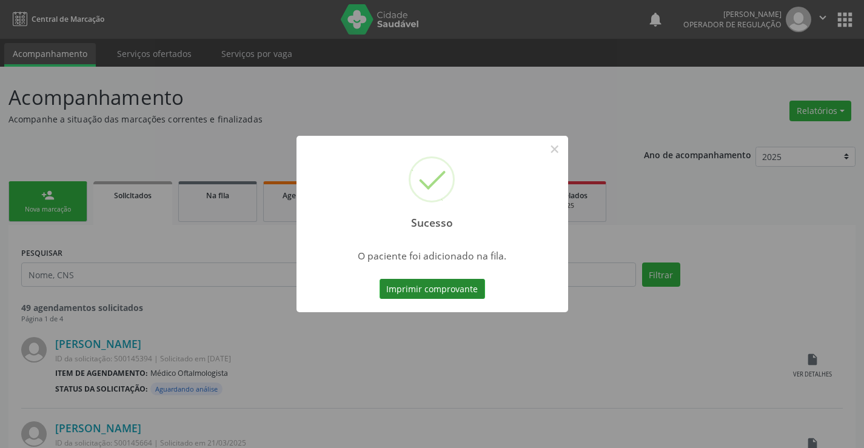
click at [443, 281] on button "Imprimir comprovante" at bounding box center [432, 289] width 105 height 21
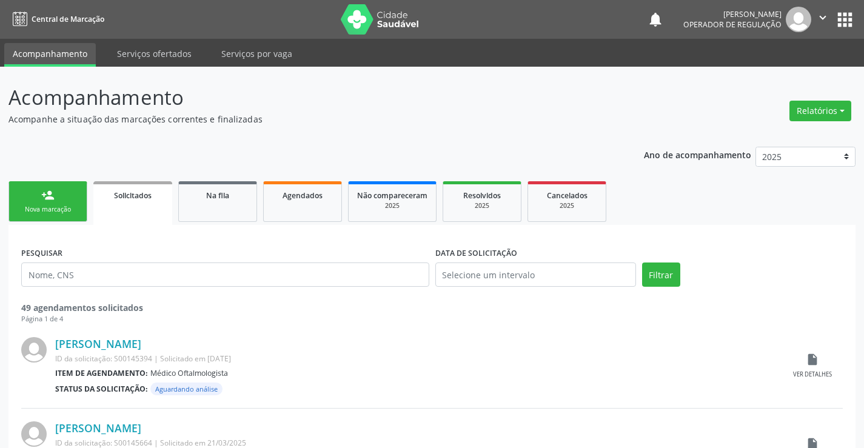
click at [48, 200] on div "person_add" at bounding box center [47, 195] width 13 height 13
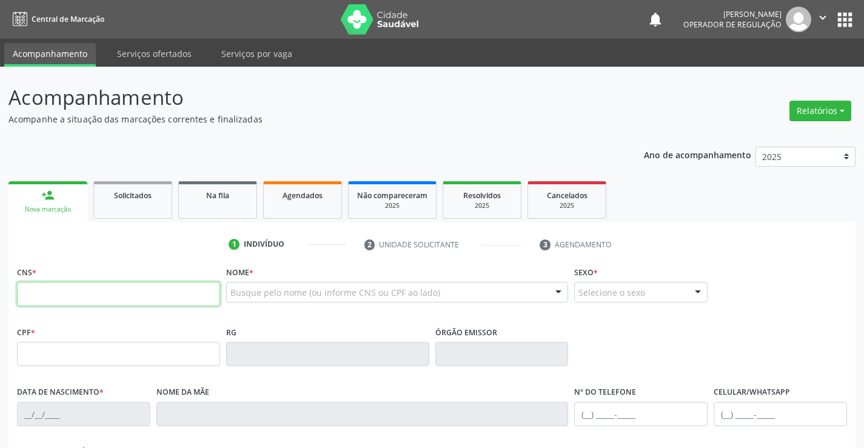
click at [64, 299] on input "text" at bounding box center [118, 294] width 203 height 24
type input "700 0058 1878 1105"
type input "1494396360"
type input "[DATE]"
type input "[PHONE_NUMBER]"
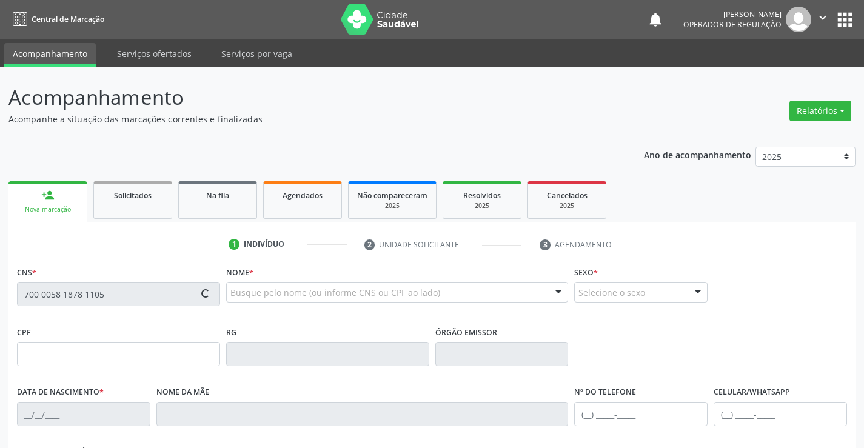
type input "S/N"
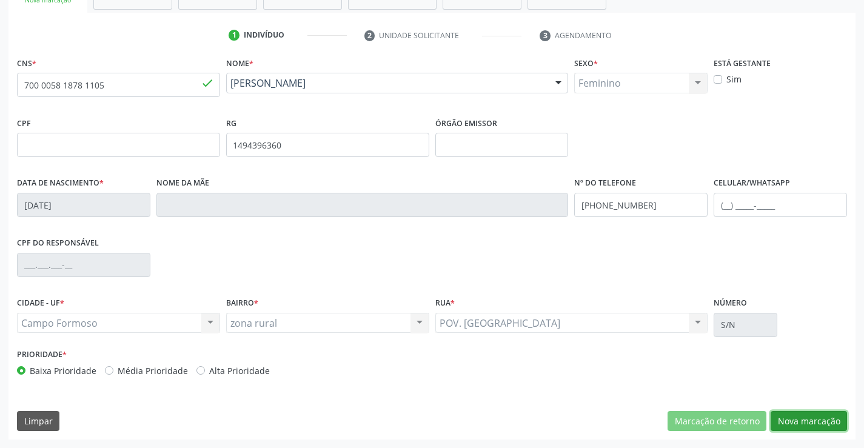
click at [797, 425] on button "Nova marcação" at bounding box center [809, 421] width 76 height 21
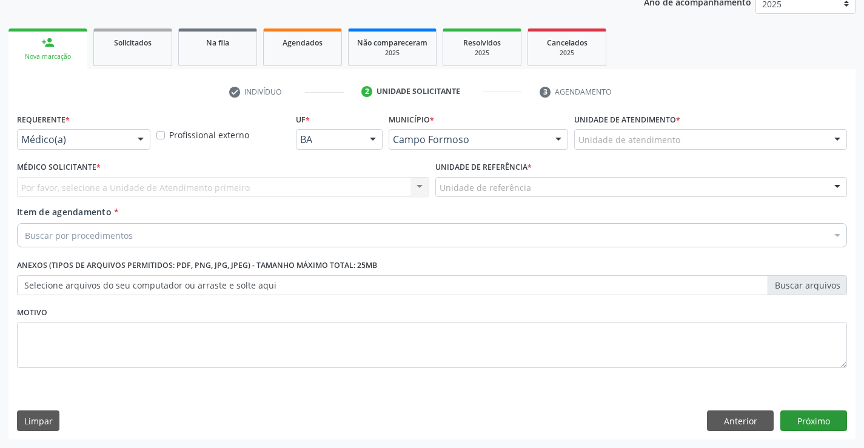
scroll to position [153, 0]
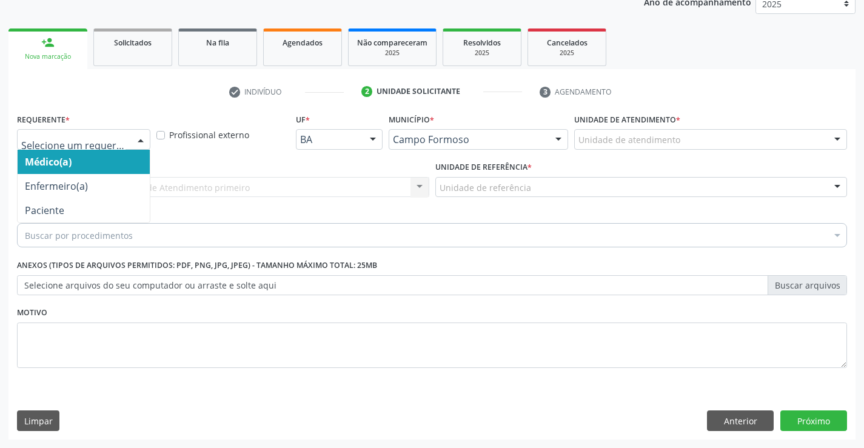
click at [136, 135] on div at bounding box center [141, 140] width 18 height 21
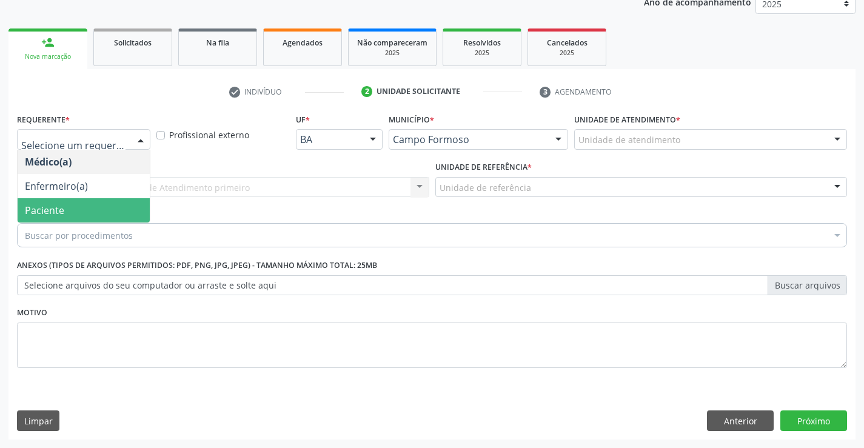
click at [68, 212] on span "Paciente" at bounding box center [84, 210] width 132 height 24
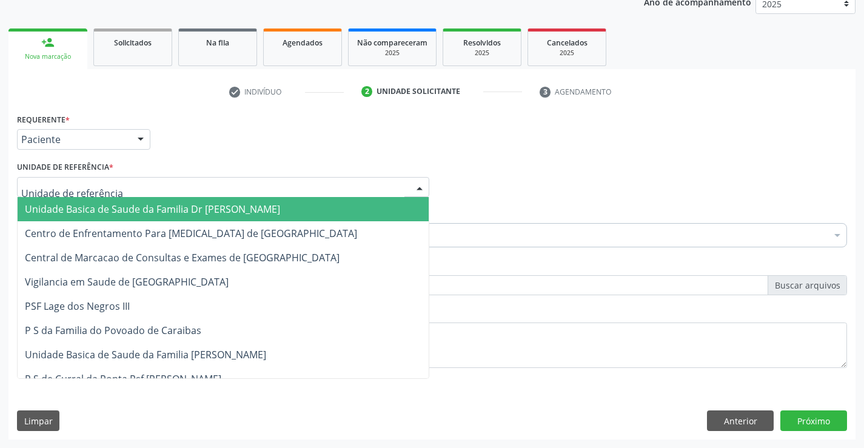
click at [122, 211] on span "Unidade Basica de Saude da Familia Dr [PERSON_NAME]" at bounding box center [152, 208] width 255 height 13
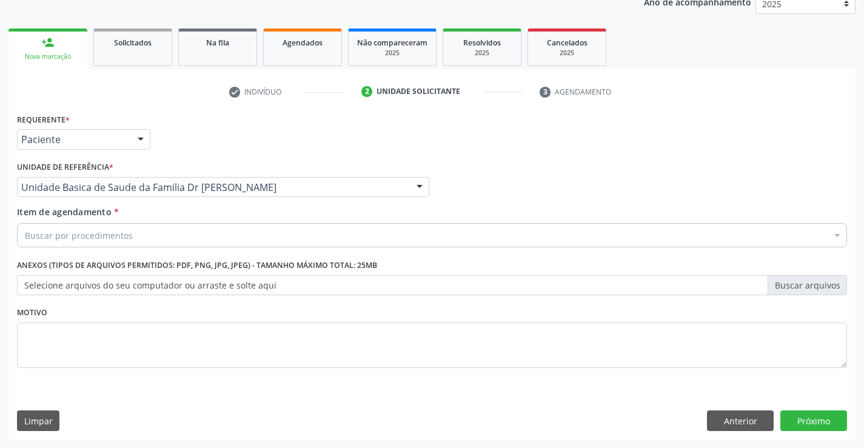
click at [114, 242] on div "Buscar por procedimentos" at bounding box center [432, 235] width 830 height 24
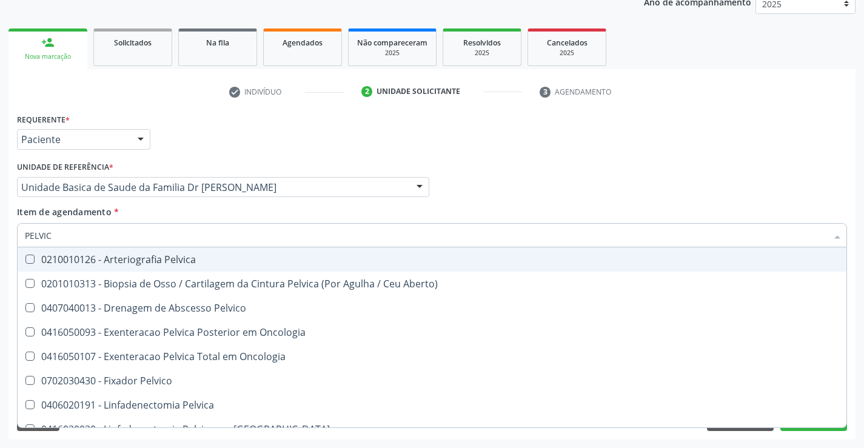
type input "PELVICA"
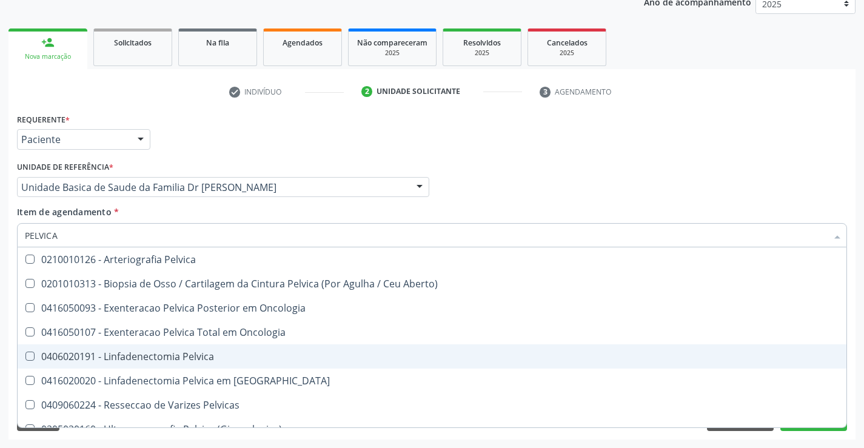
scroll to position [14, 0]
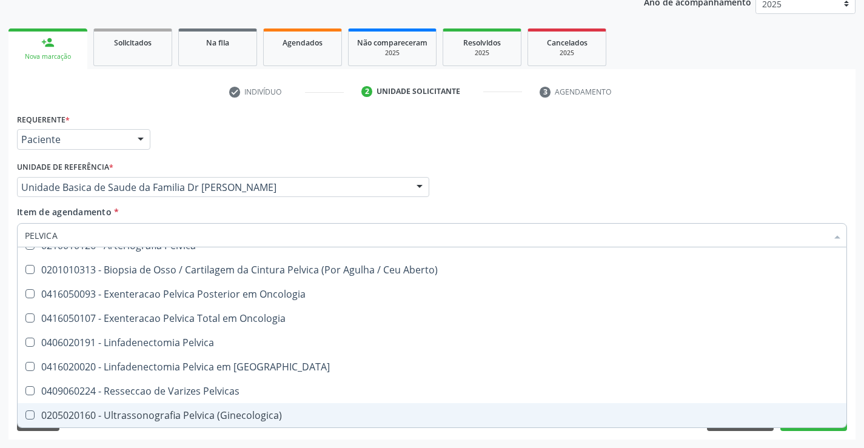
click at [187, 416] on div "0205020160 - Ultrassonografia Pelvica (Ginecologica)" at bounding box center [432, 415] width 814 height 10
checkbox \(Ginecologica\) "true"
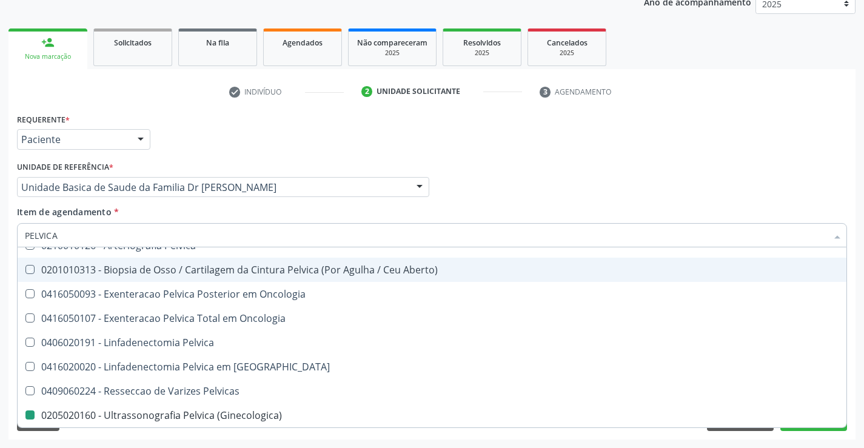
click at [598, 167] on div "Médico Solicitante Por favor, selecione a Unidade de Atendimento primeiro Nenhu…" at bounding box center [432, 181] width 836 height 47
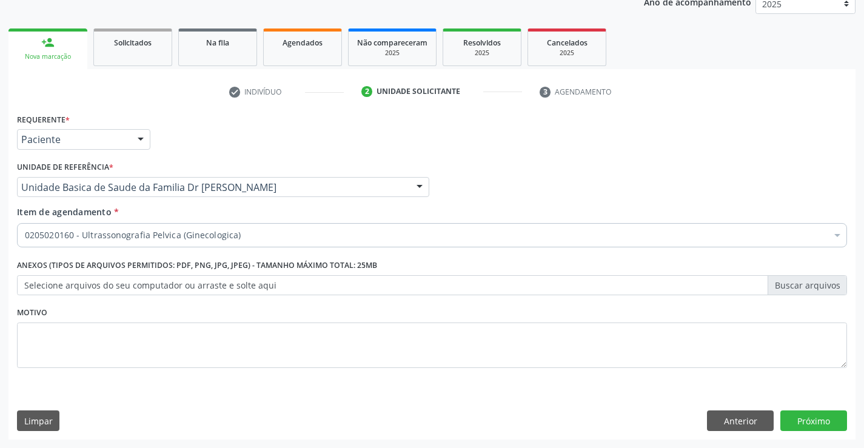
scroll to position [0, 0]
click at [806, 418] on button "Próximo" at bounding box center [813, 420] width 67 height 21
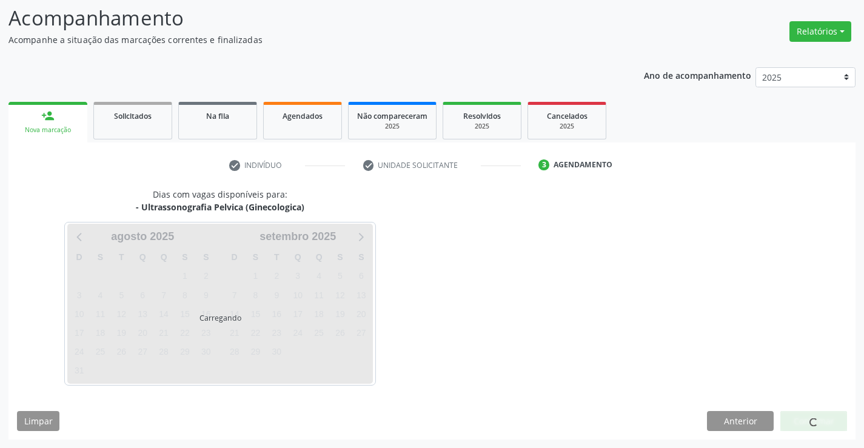
scroll to position [79, 0]
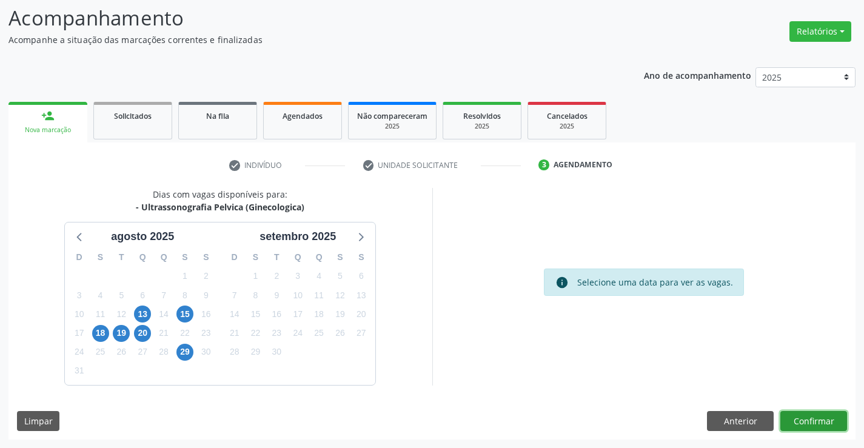
click at [812, 420] on button "Confirmar" at bounding box center [813, 421] width 67 height 21
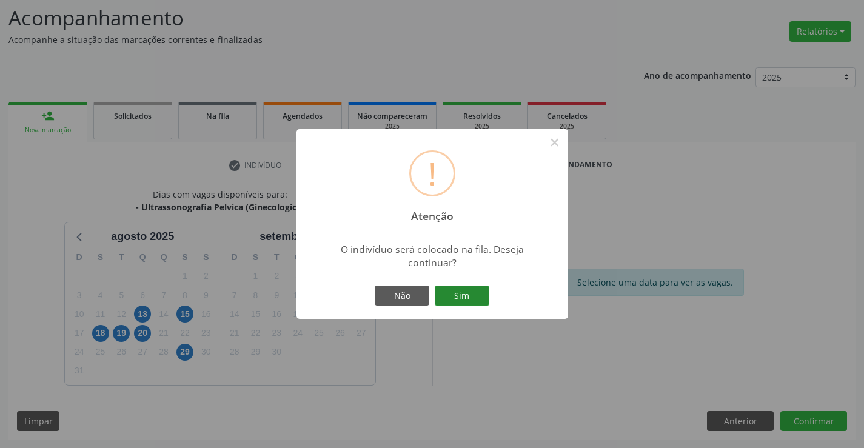
click at [476, 298] on button "Sim" at bounding box center [462, 296] width 55 height 21
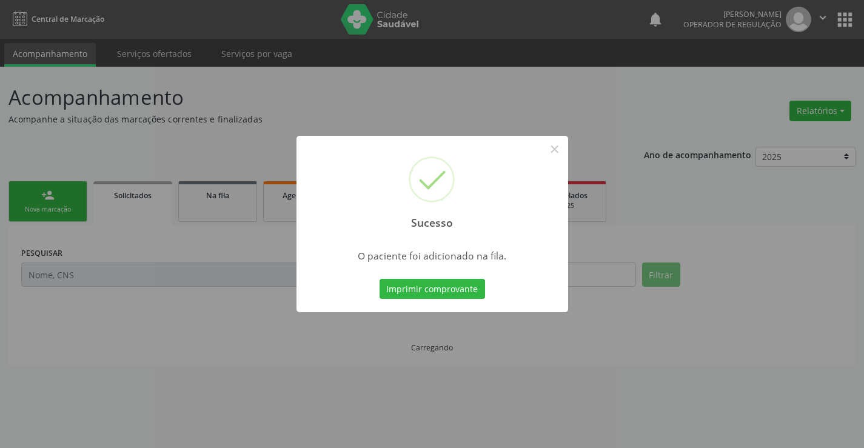
scroll to position [0, 0]
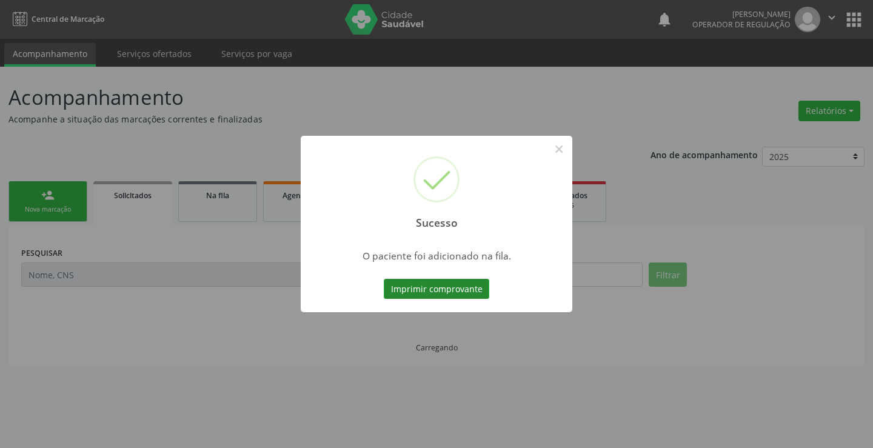
click at [459, 290] on button "Imprimir comprovante" at bounding box center [436, 289] width 105 height 21
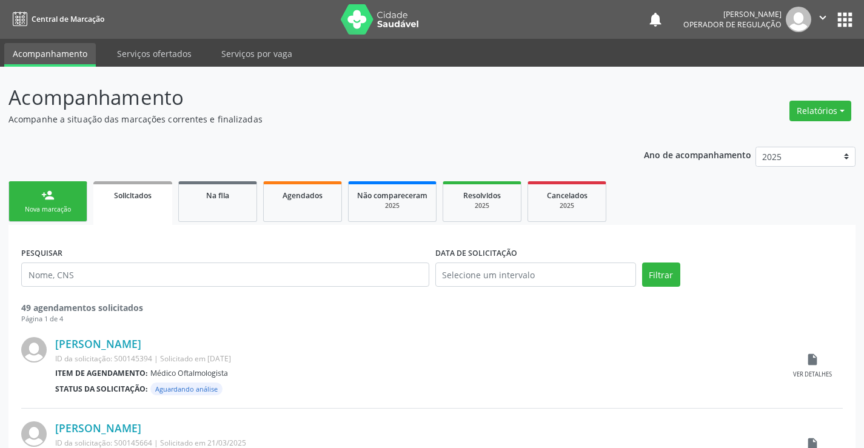
click at [828, 13] on icon "" at bounding box center [822, 17] width 13 height 13
click at [760, 75] on link "Sair" at bounding box center [792, 73] width 84 height 17
